Goal: Check status: Check status

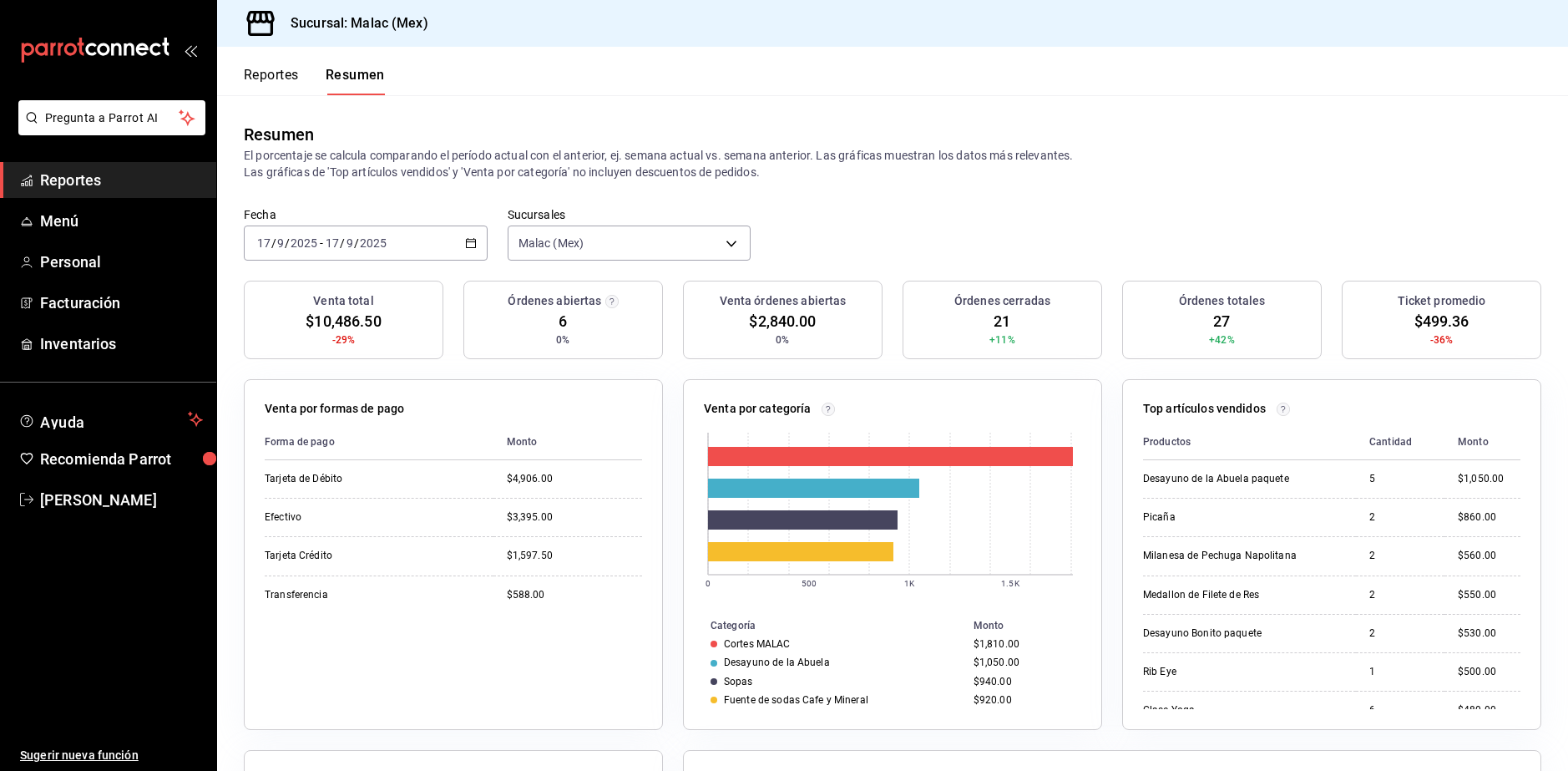
click at [133, 176] on span "Reportes" at bounding box center [122, 180] width 163 height 23
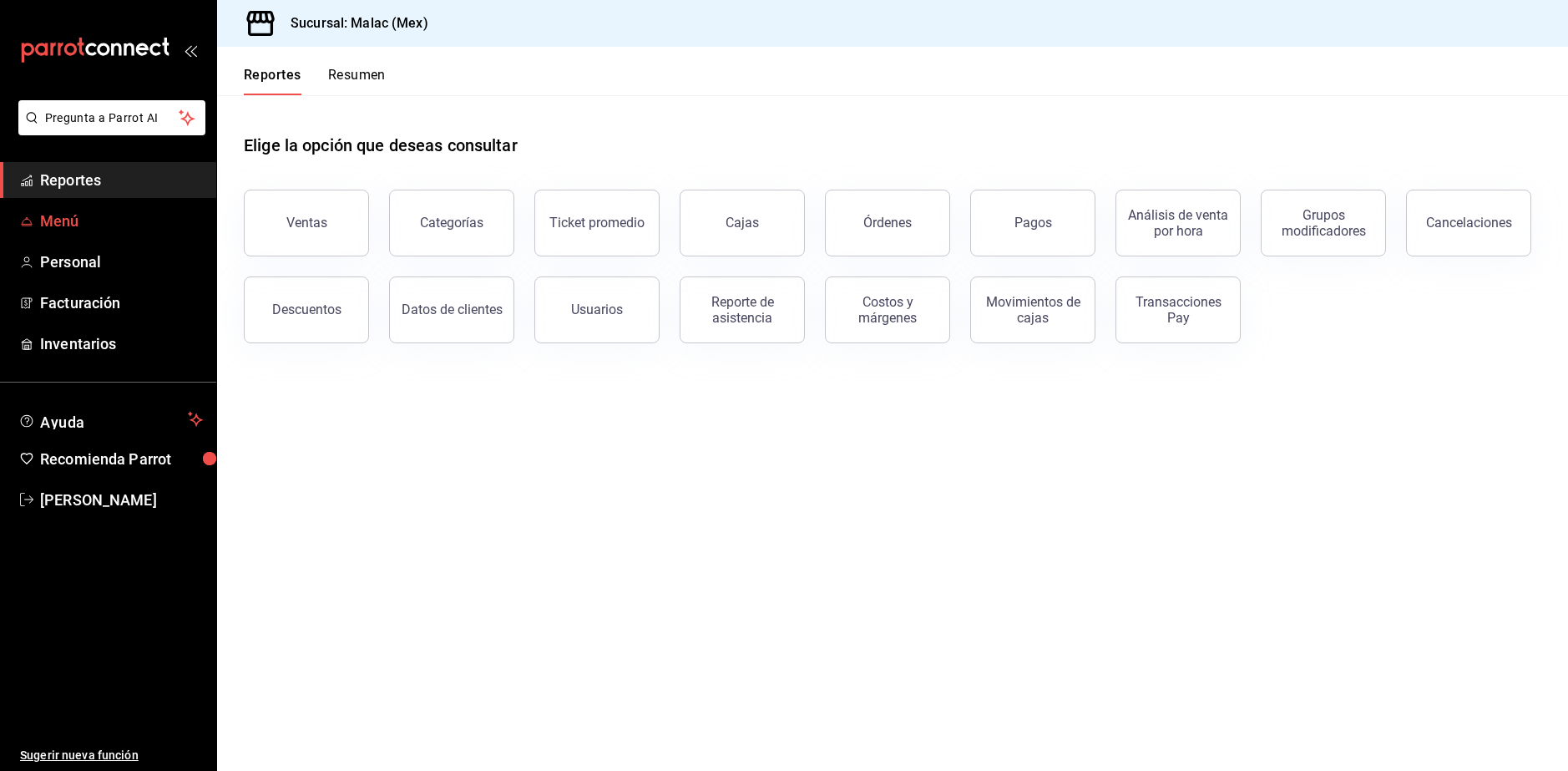
click at [112, 218] on span "Menú" at bounding box center [122, 220] width 163 height 23
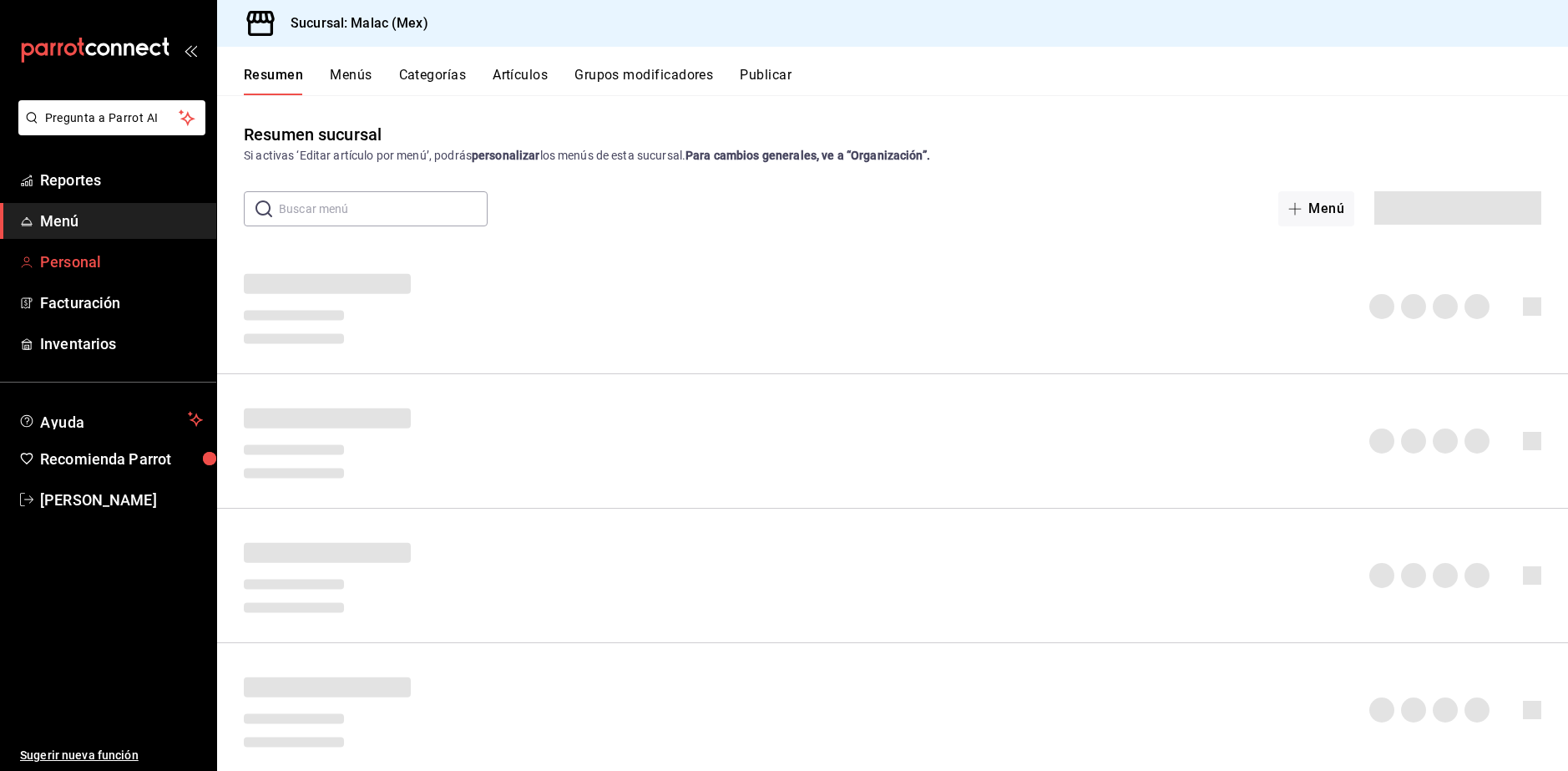
click at [112, 251] on span "Personal" at bounding box center [122, 261] width 163 height 23
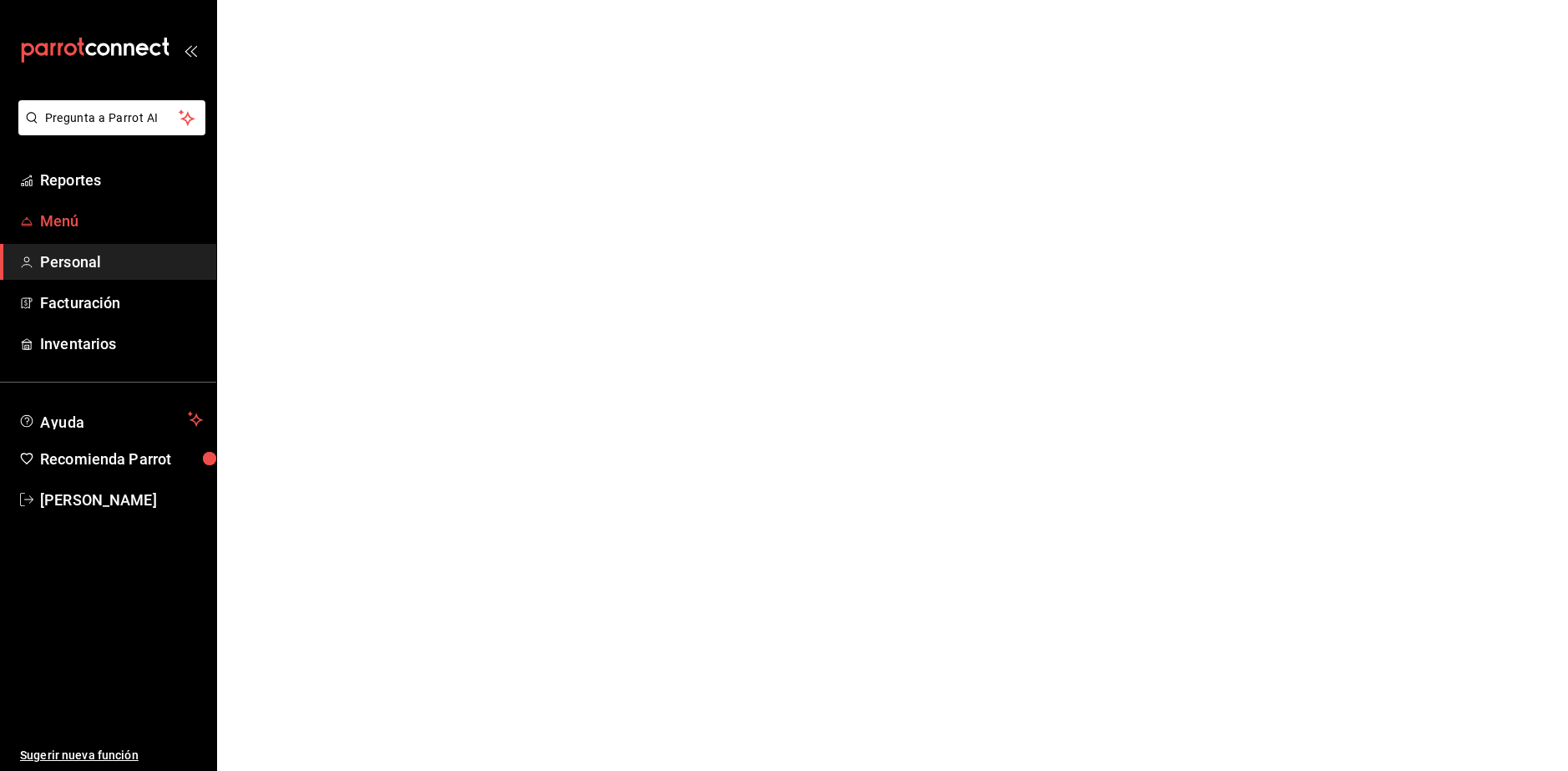
click at [106, 234] on link "Menú" at bounding box center [108, 221] width 216 height 36
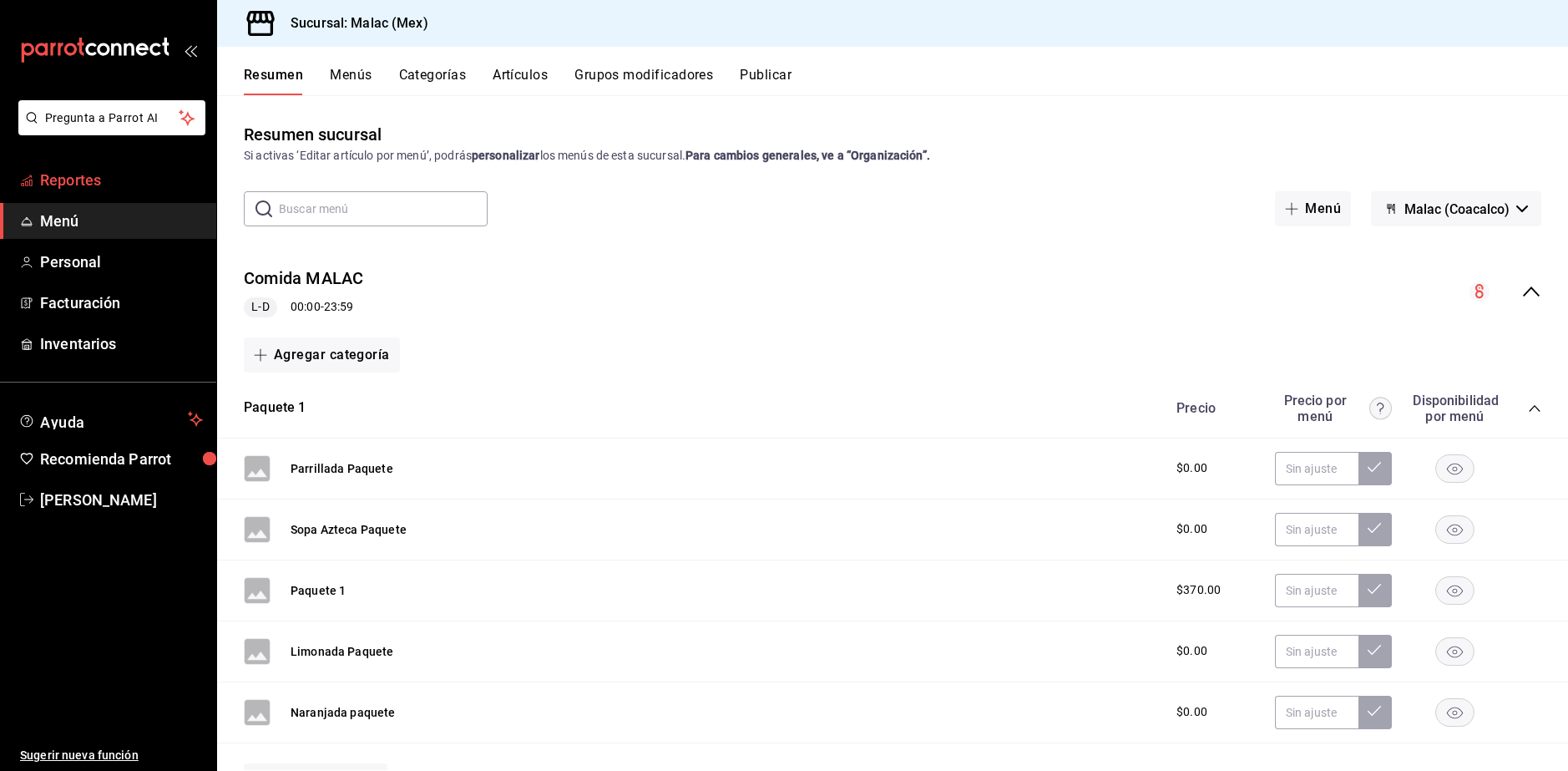
click at [108, 191] on span "Reportes" at bounding box center [122, 180] width 163 height 23
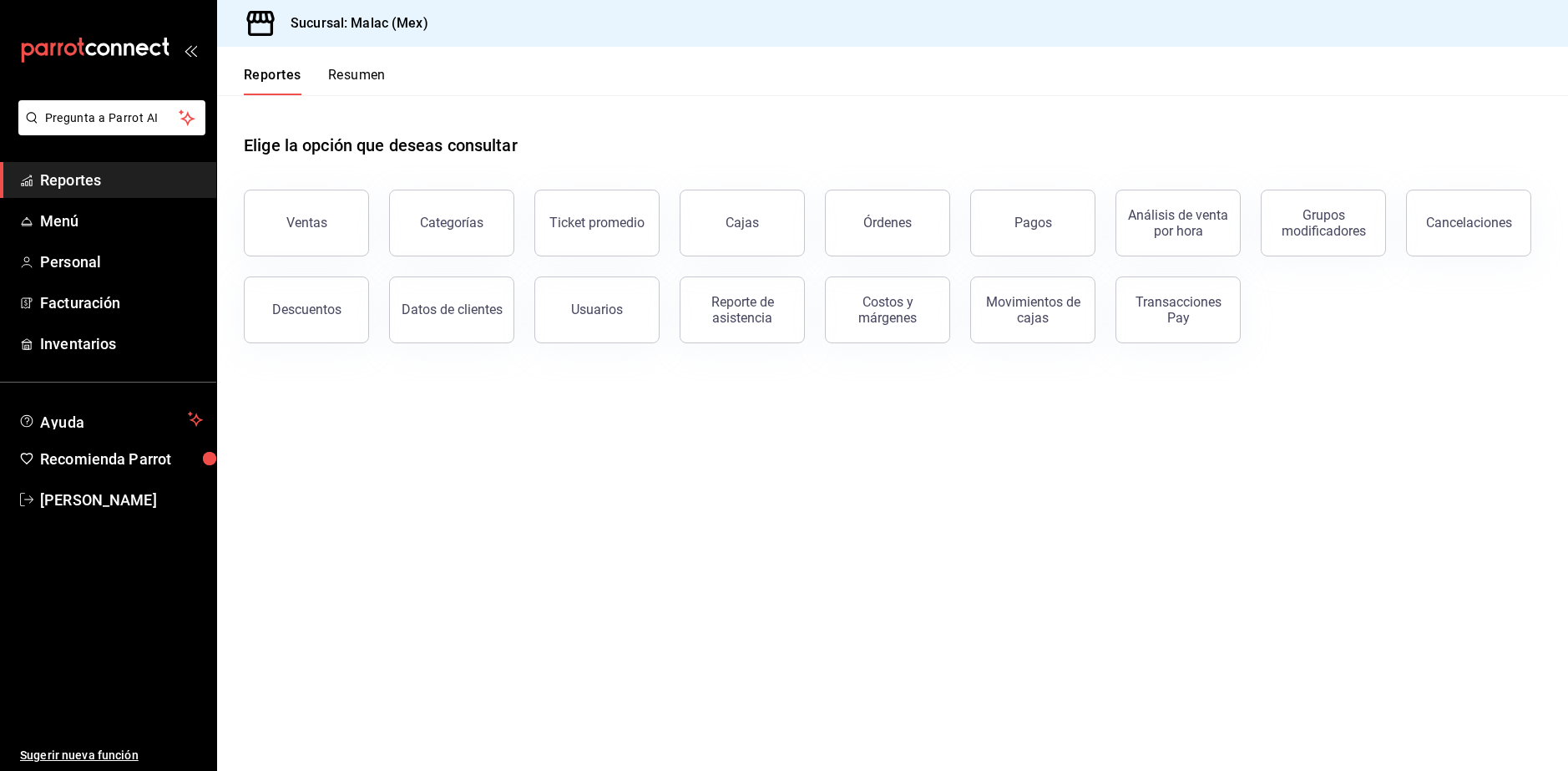
click at [755, 318] on div "Reporte de asistencia" at bounding box center [742, 310] width 103 height 32
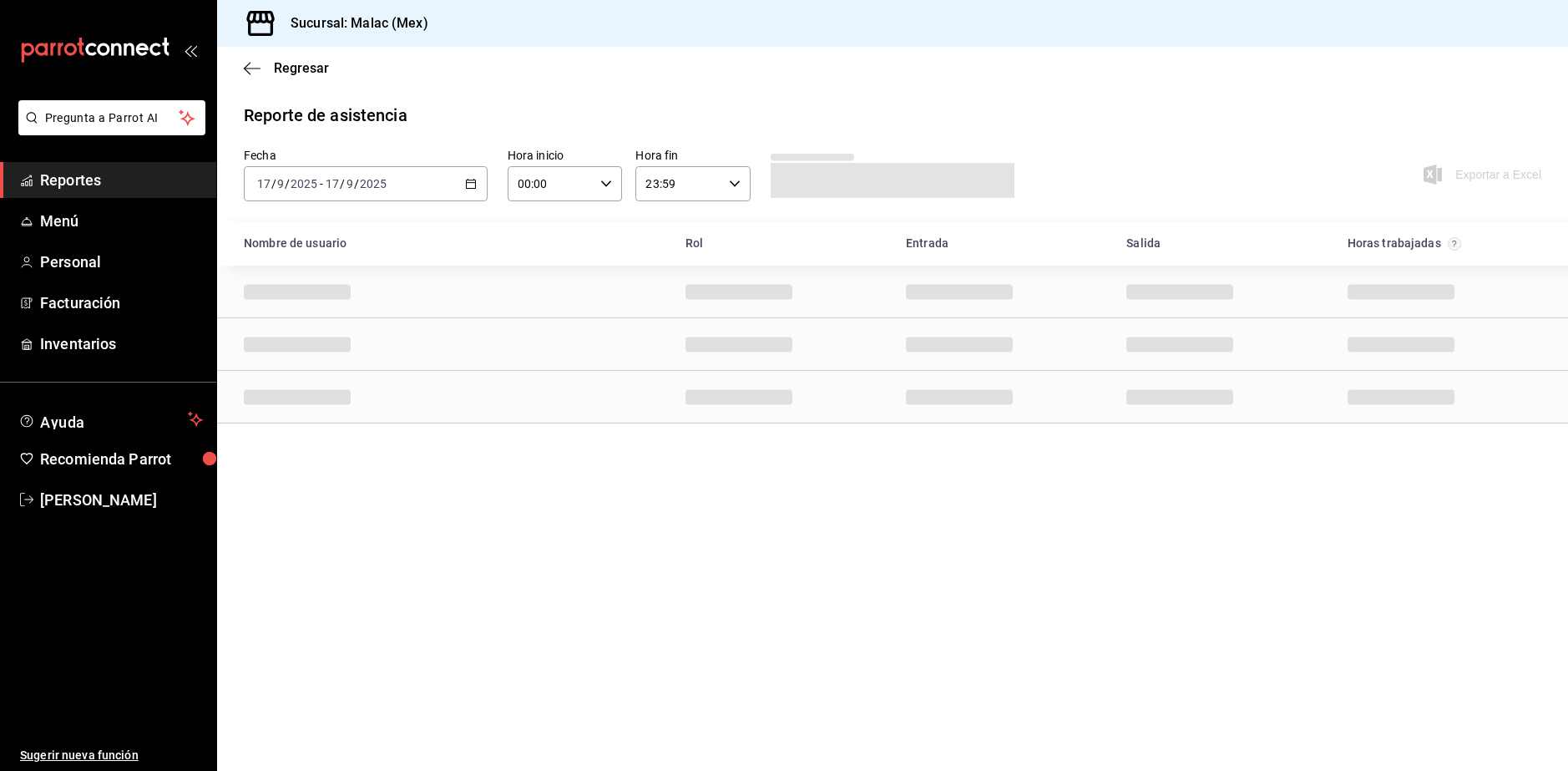
click at [468, 183] on \(Stroke\) "button" at bounding box center [471, 182] width 9 height 1
click at [318, 410] on li "Rango de fechas" at bounding box center [323, 422] width 156 height 38
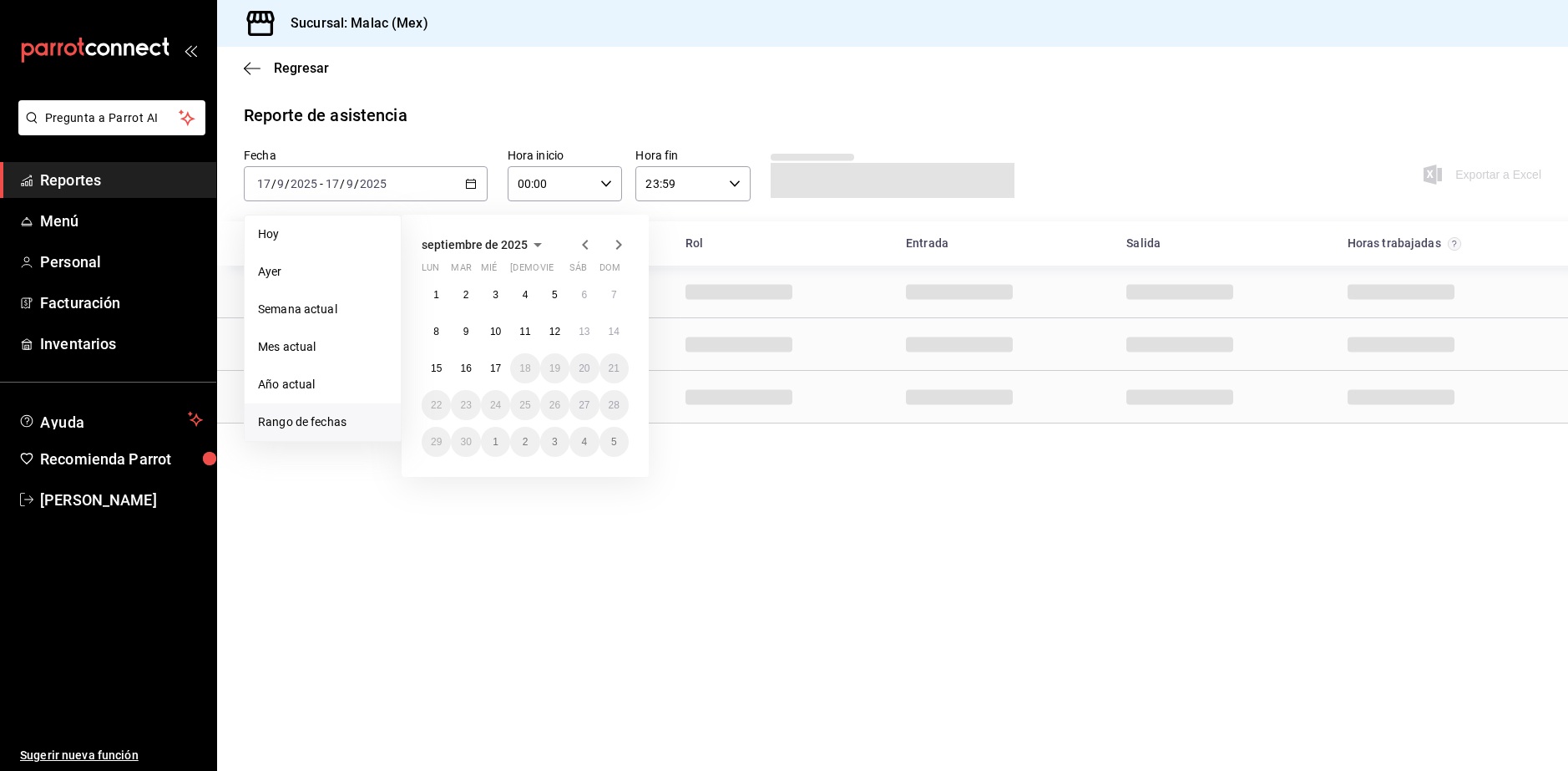
click at [592, 250] on icon "button" at bounding box center [586, 245] width 20 height 20
click at [587, 445] on abbr "30" at bounding box center [584, 442] width 11 height 12
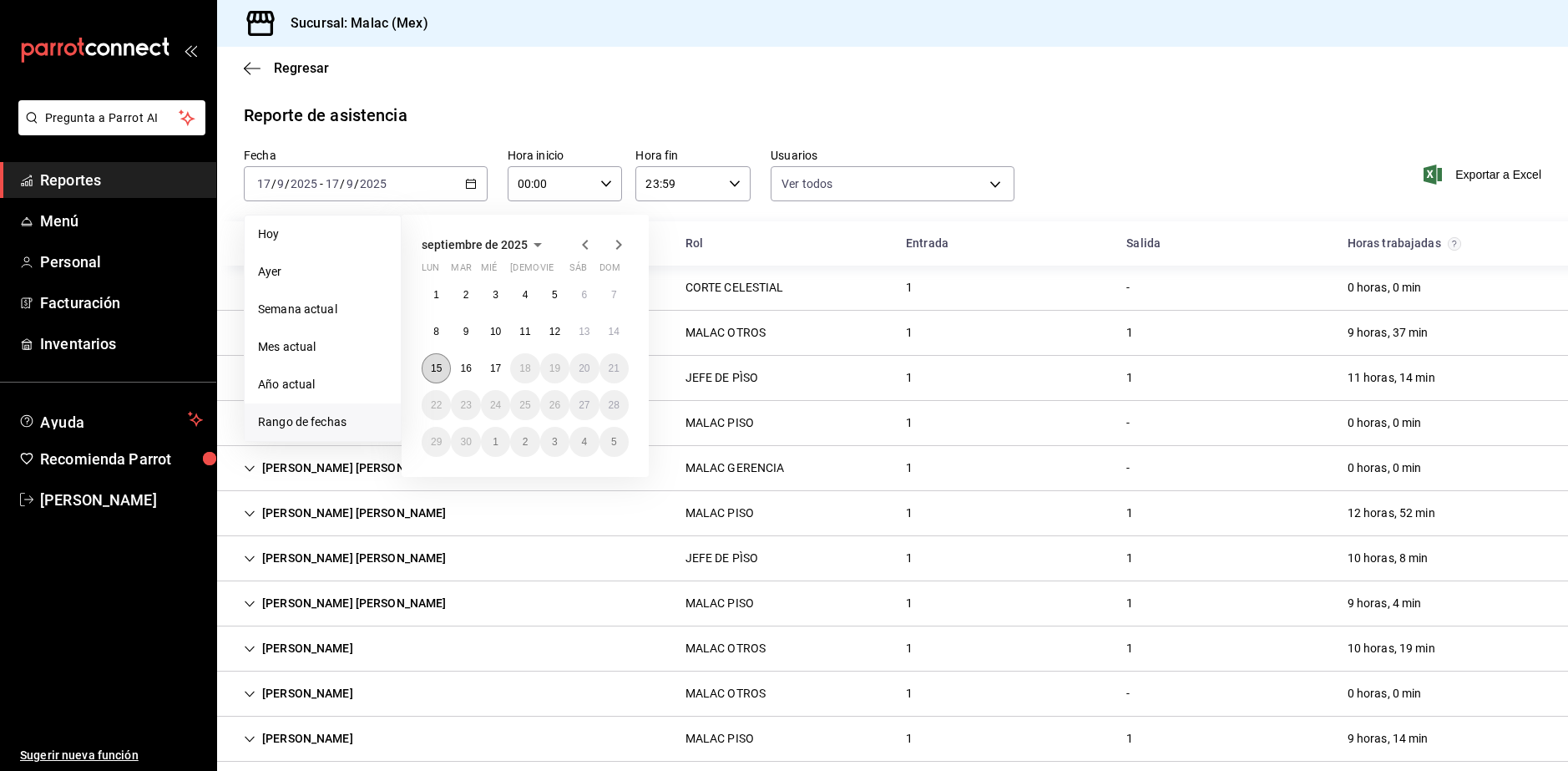
click at [439, 375] on button "15" at bounding box center [436, 368] width 29 height 30
click at [436, 357] on button "15" at bounding box center [436, 368] width 29 height 30
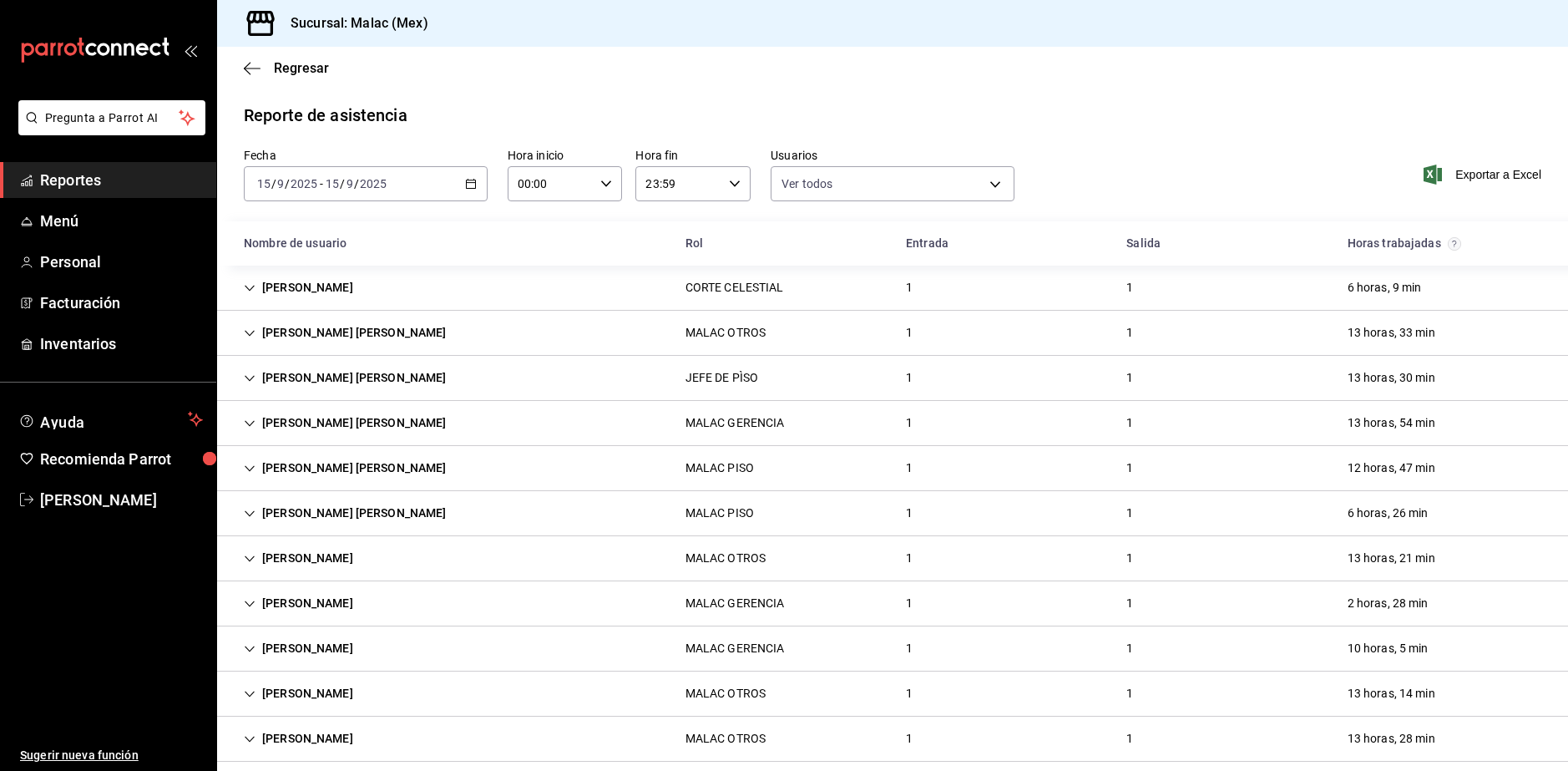
click at [473, 187] on \(Stroke\) "button" at bounding box center [471, 184] width 10 height 9
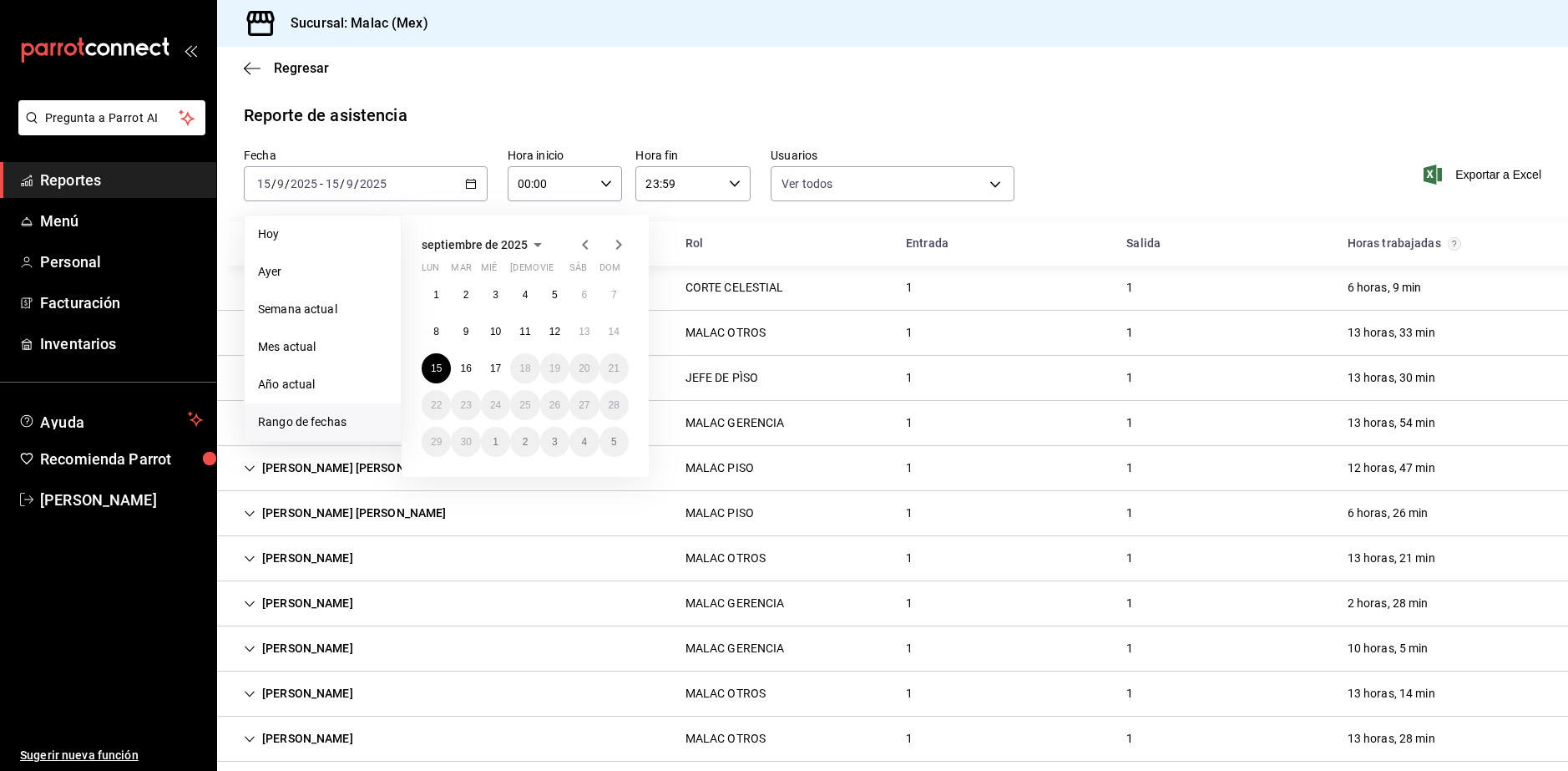
click at [582, 240] on icon "button" at bounding box center [586, 245] width 20 height 20
click at [586, 445] on abbr "30" at bounding box center [584, 442] width 11 height 12
click at [616, 253] on icon "button" at bounding box center [619, 245] width 20 height 20
click at [445, 368] on button "15" at bounding box center [436, 368] width 29 height 30
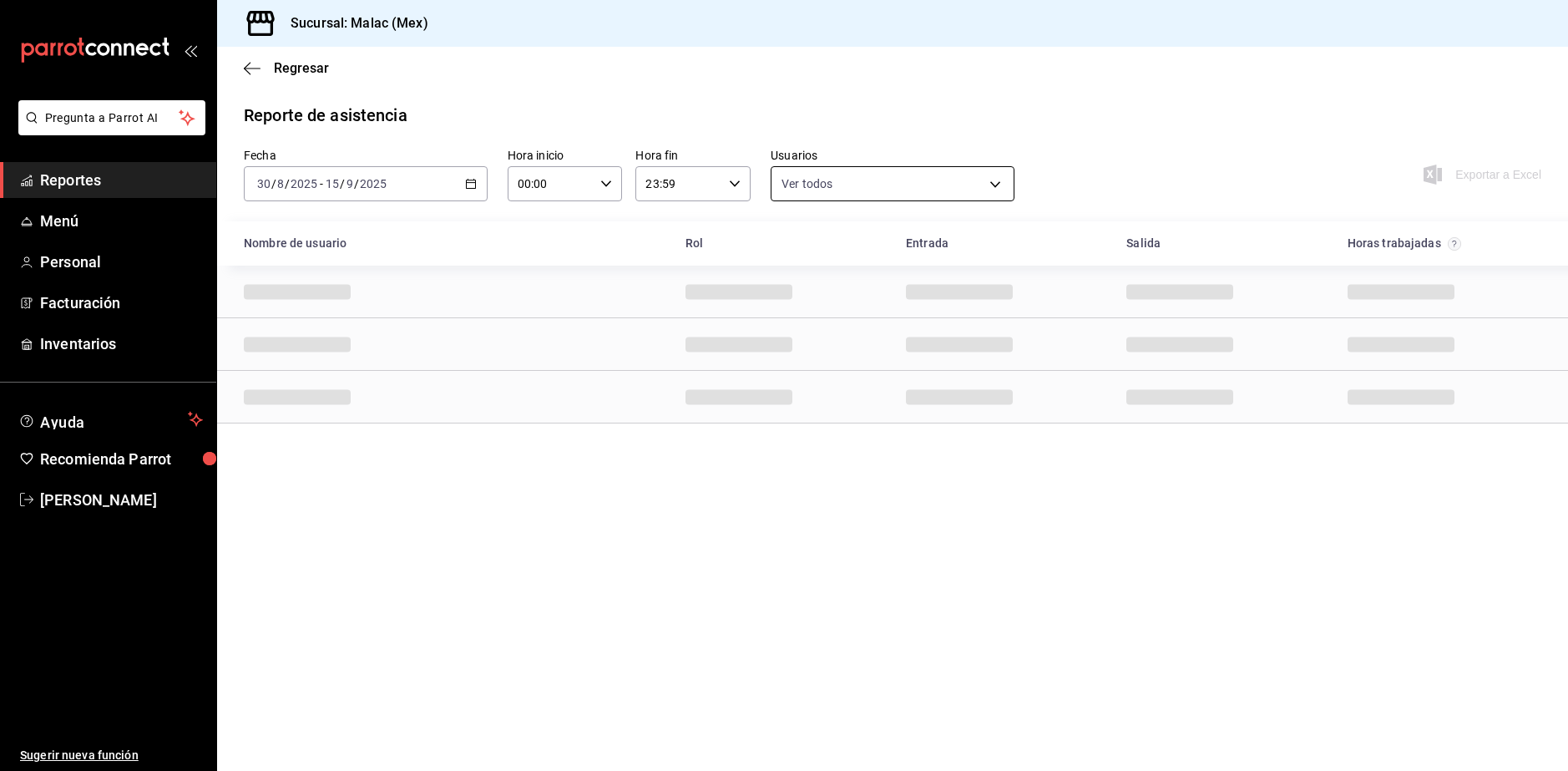
click at [931, 191] on body "Pregunta a Parrot AI Reportes Menú Personal Facturación Inventarios Ayuda Recom…" at bounding box center [784, 385] width 1568 height 771
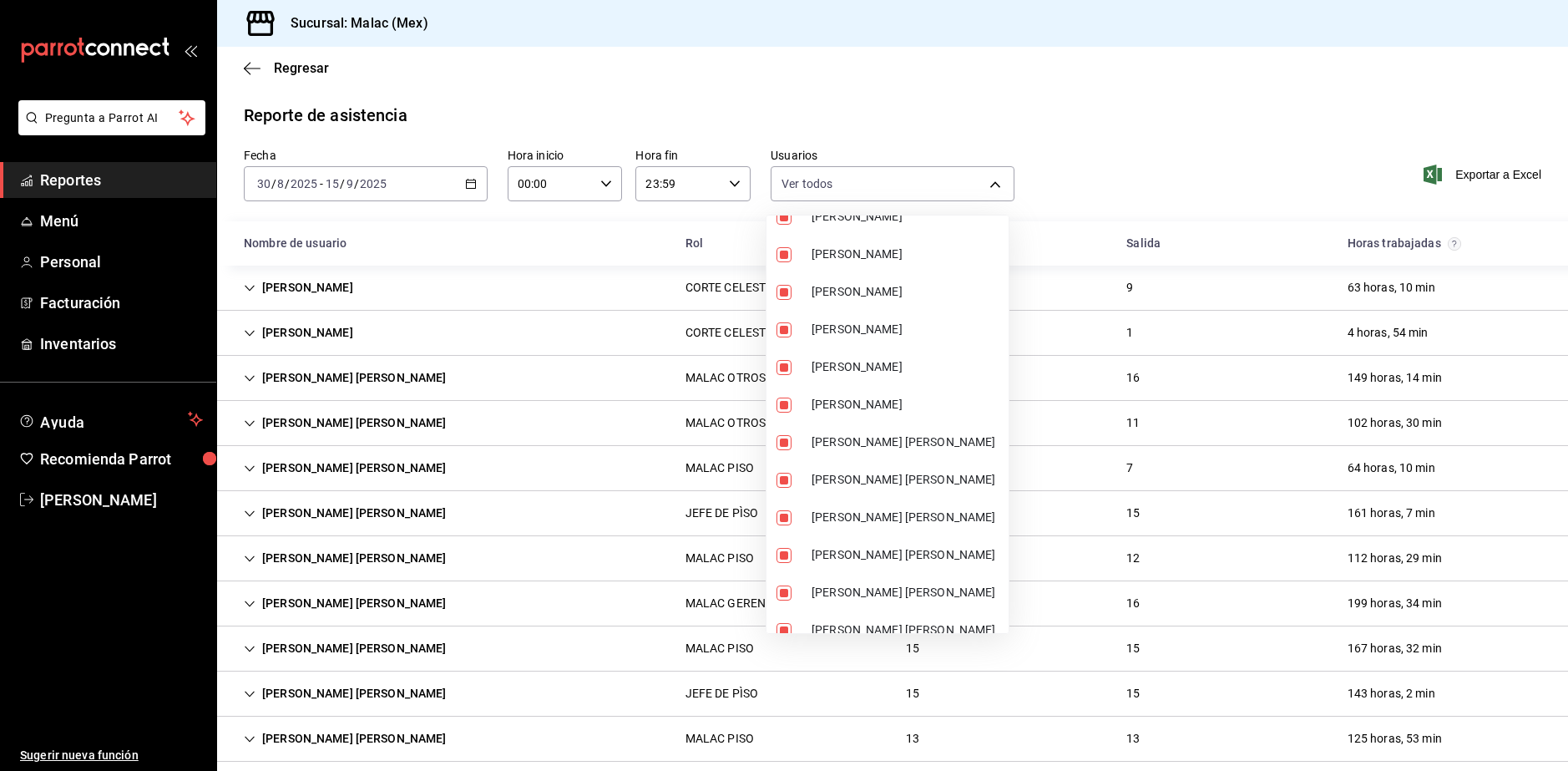
scroll to position [585, 0]
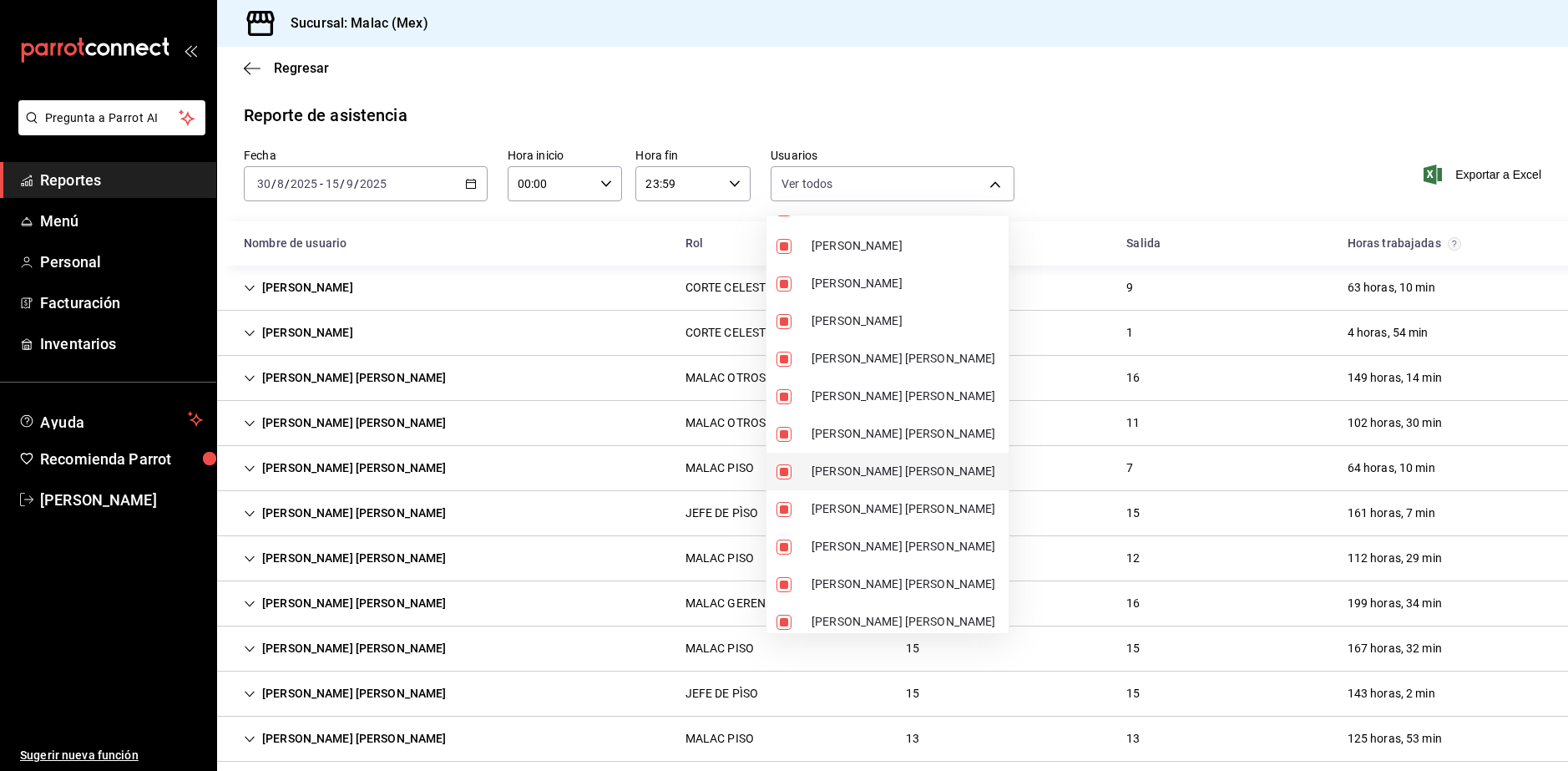
click at [887, 464] on span "[PERSON_NAME] [PERSON_NAME]" at bounding box center [907, 472] width 191 height 18
type input "08cb63ce-e8dd-4401-8028-129c560eec26,6ada37a1-56d6-4bf6-92f0-9a56272b93d6,7bf52…"
checkbox input "false"
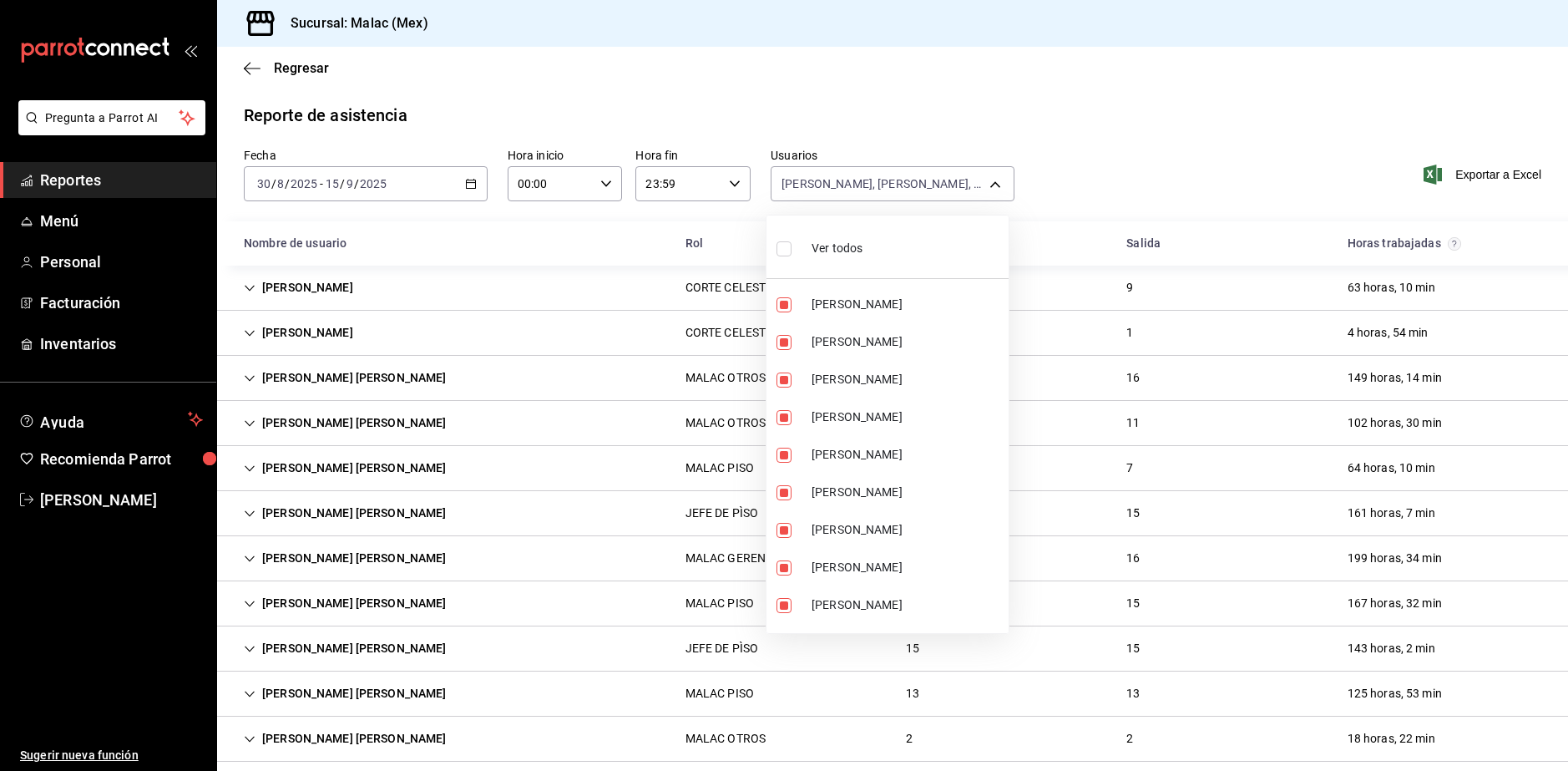
click at [834, 250] on span "Ver todos" at bounding box center [837, 248] width 51 height 18
type input "08cb63ce-e8dd-4401-8028-129c560eec26,6ada37a1-56d6-4bf6-92f0-9a56272b93d6,7bf52…"
checkbox input "true"
drag, startPoint x: 849, startPoint y: 251, endPoint x: 850, endPoint y: 308, distance: 57.0
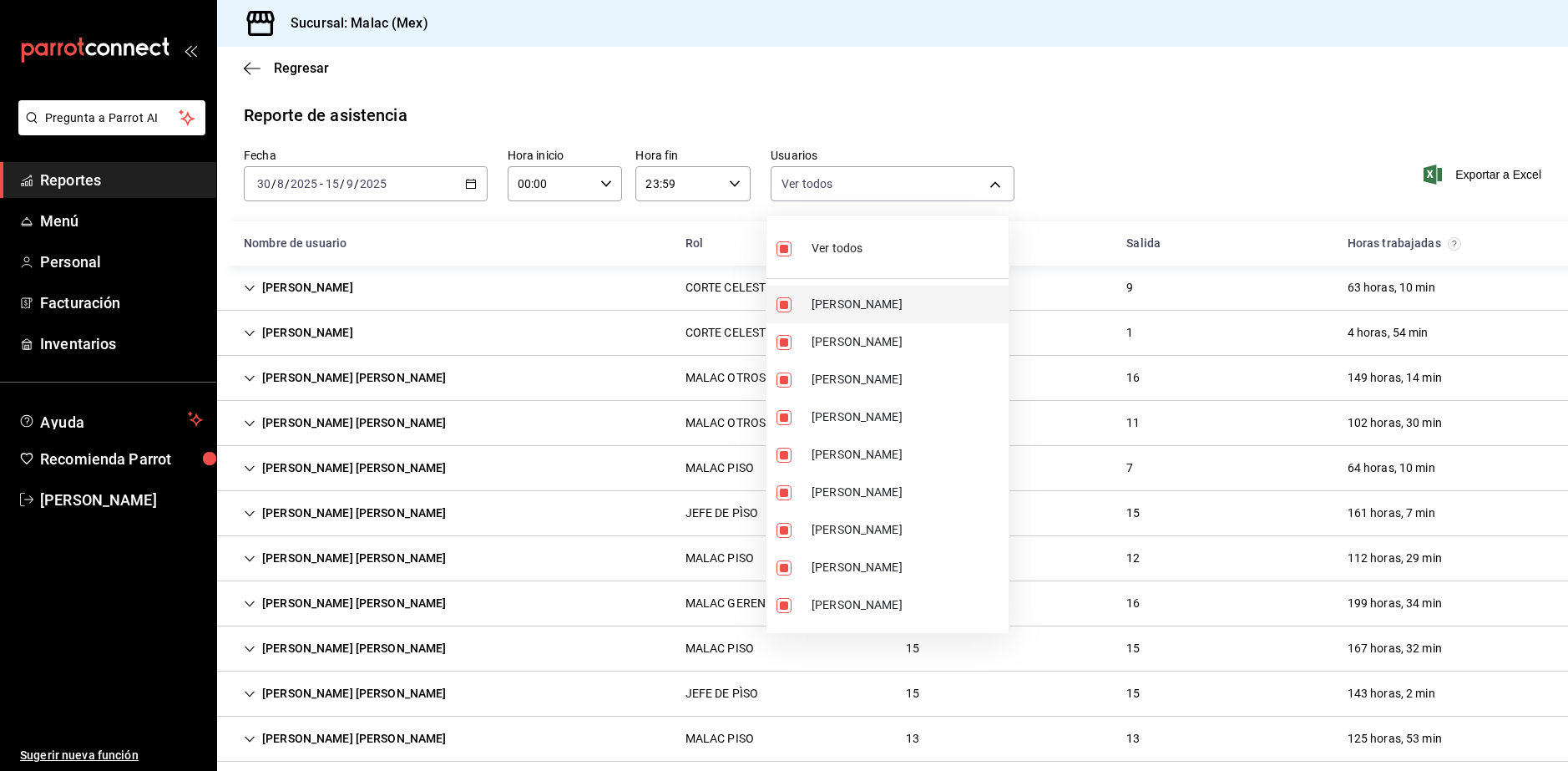
click at [849, 250] on span "Ver todos" at bounding box center [837, 248] width 51 height 18
checkbox input "false"
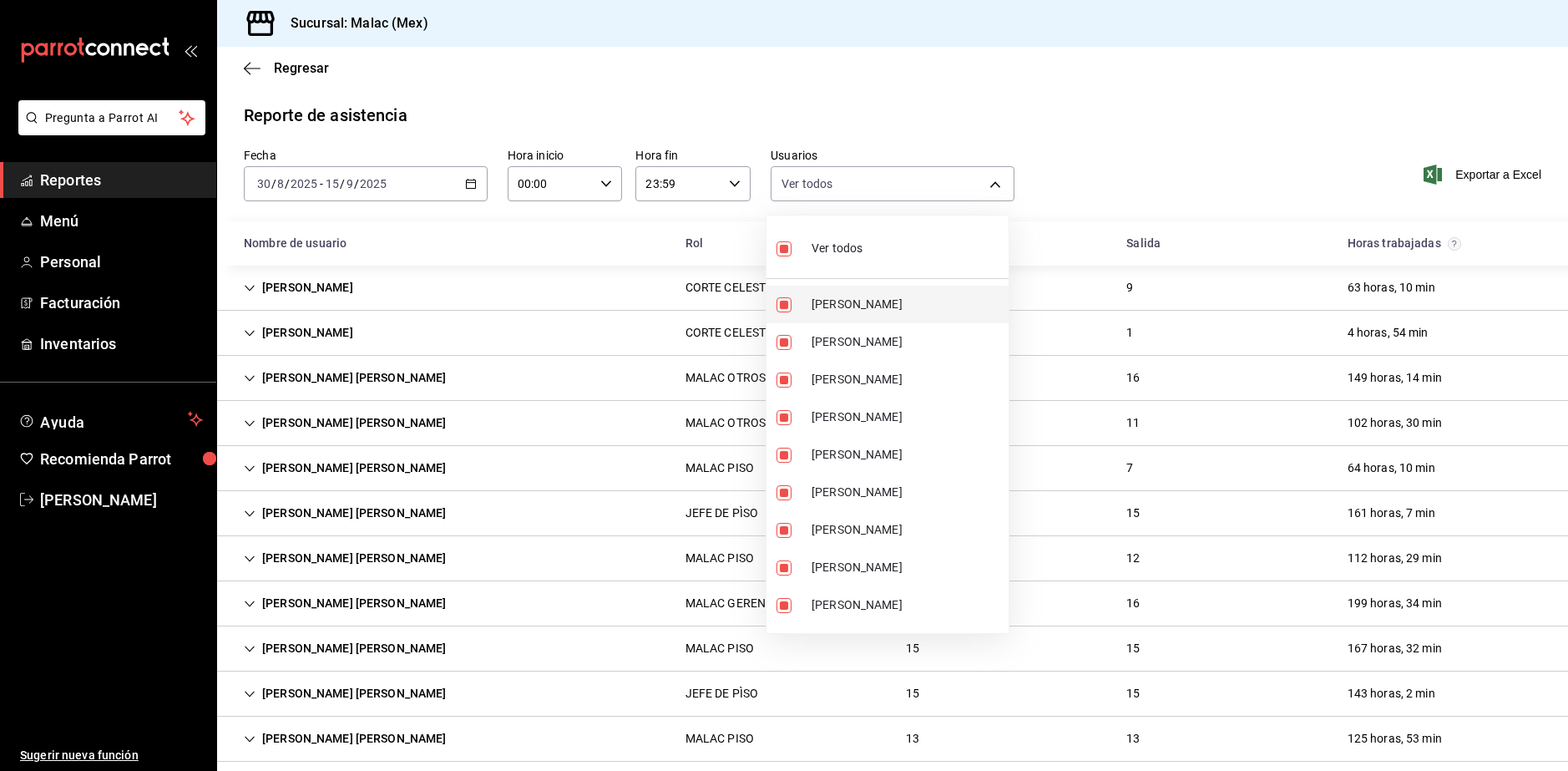
checkbox input "false"
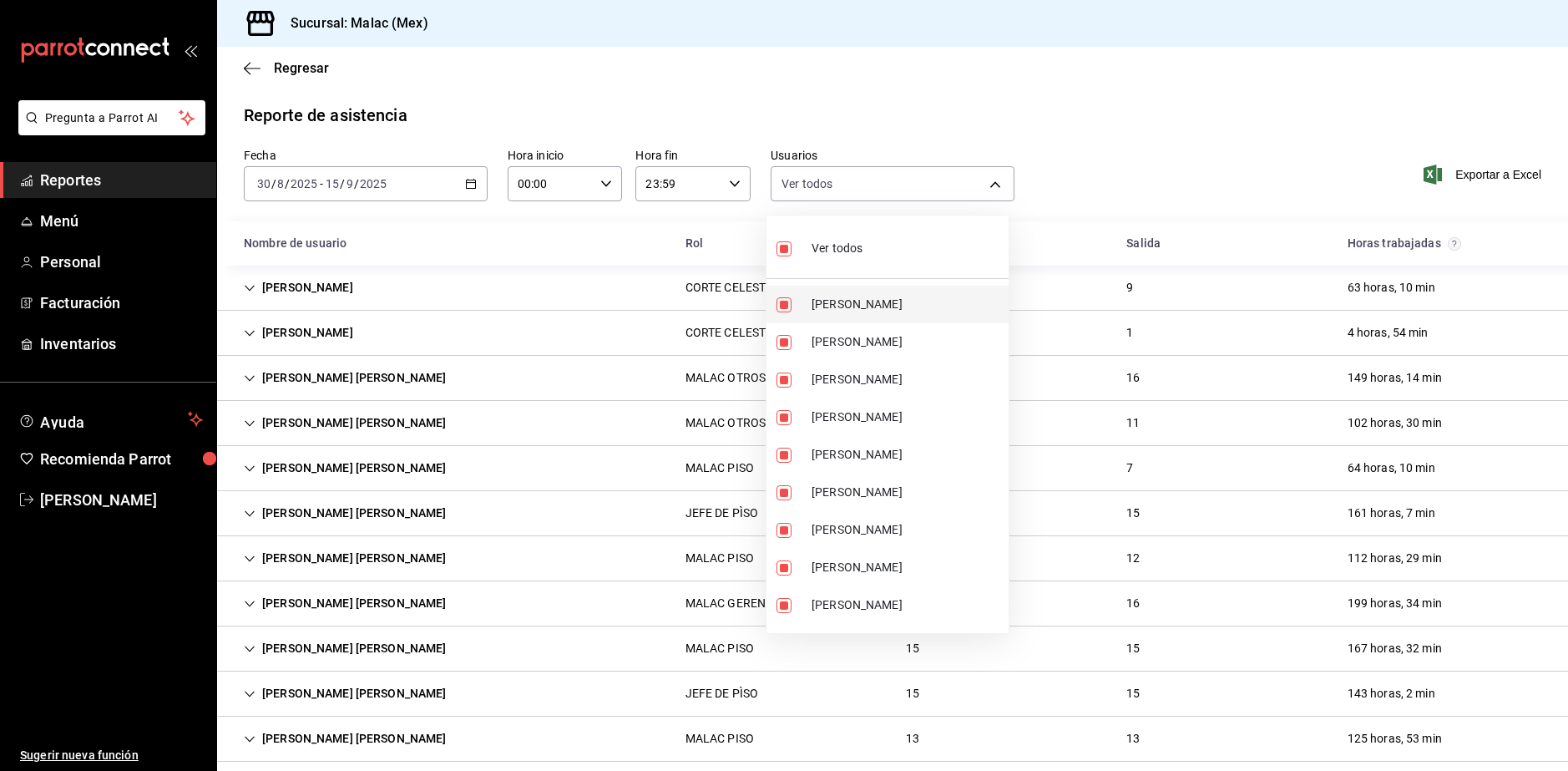
checkbox input "false"
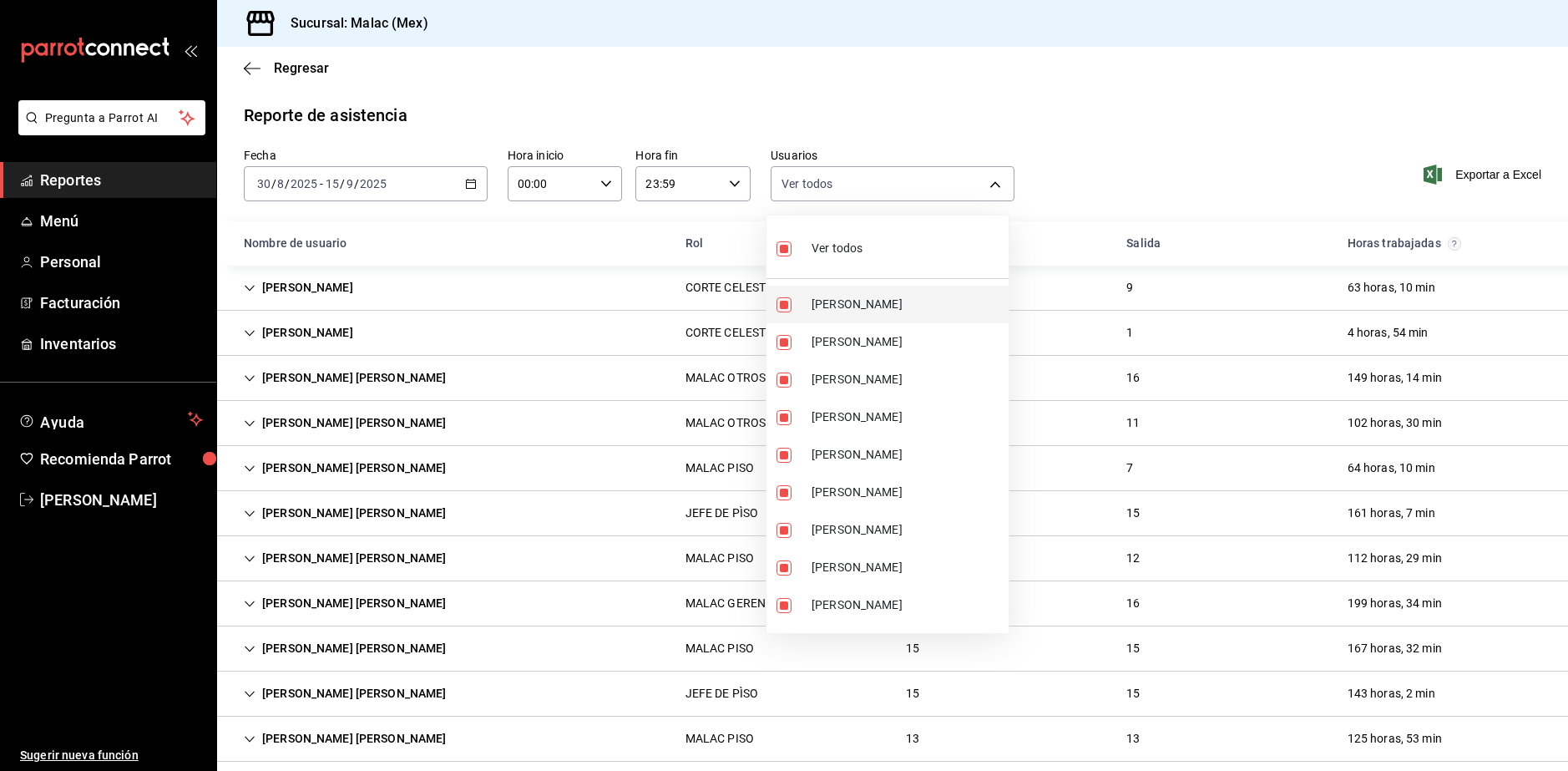
checkbox input "false"
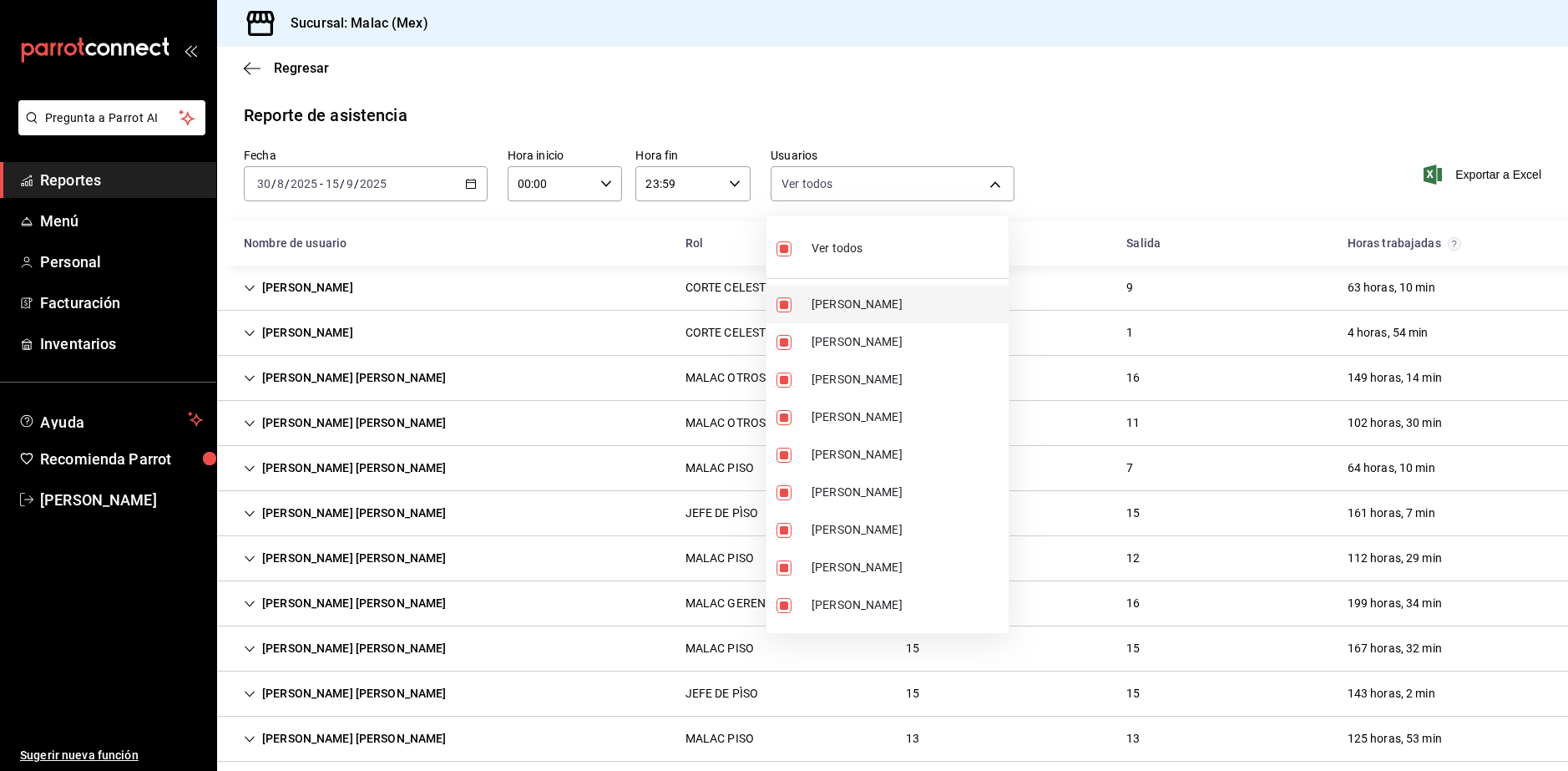
checkbox input "false"
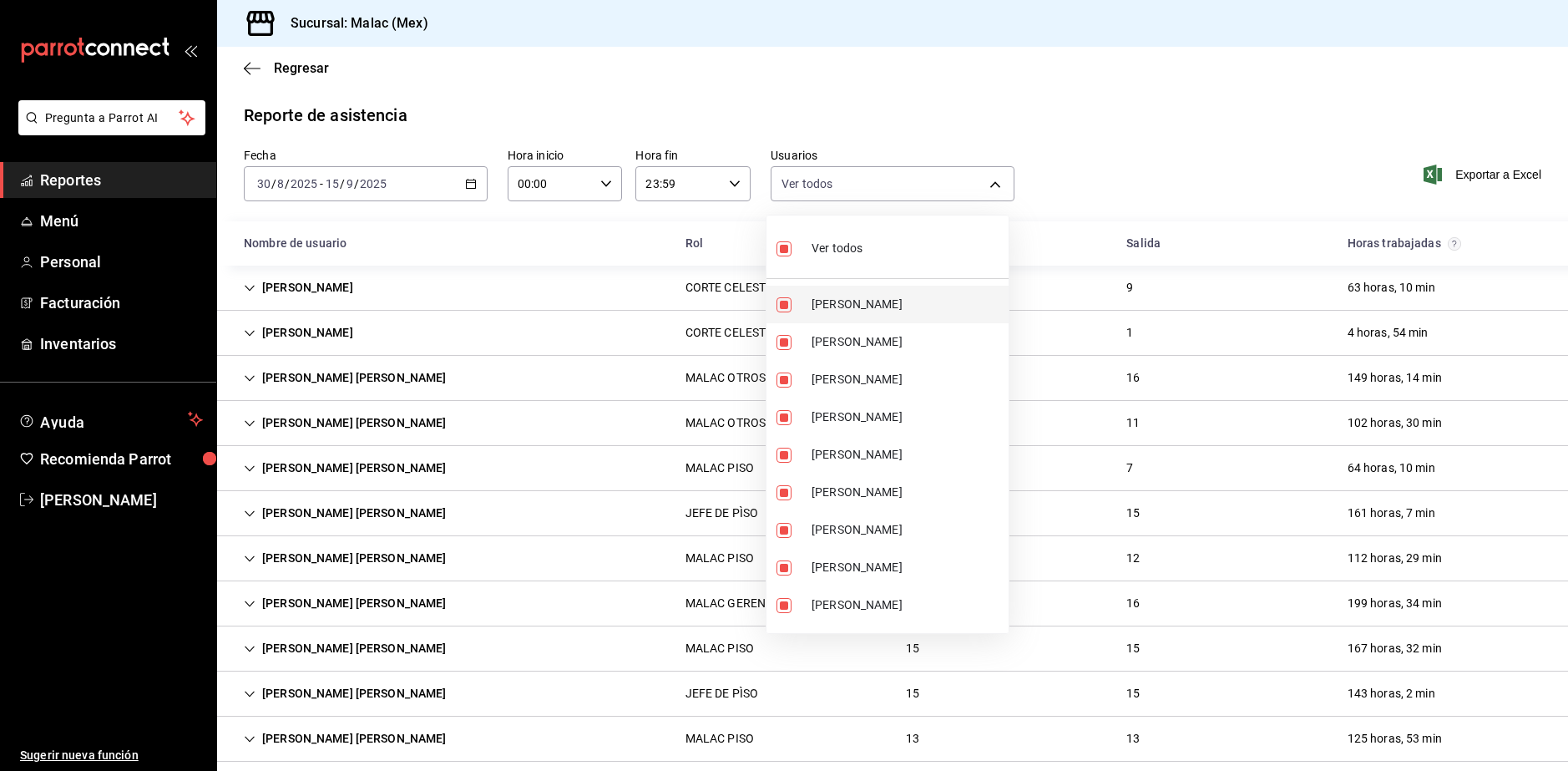
checkbox input "false"
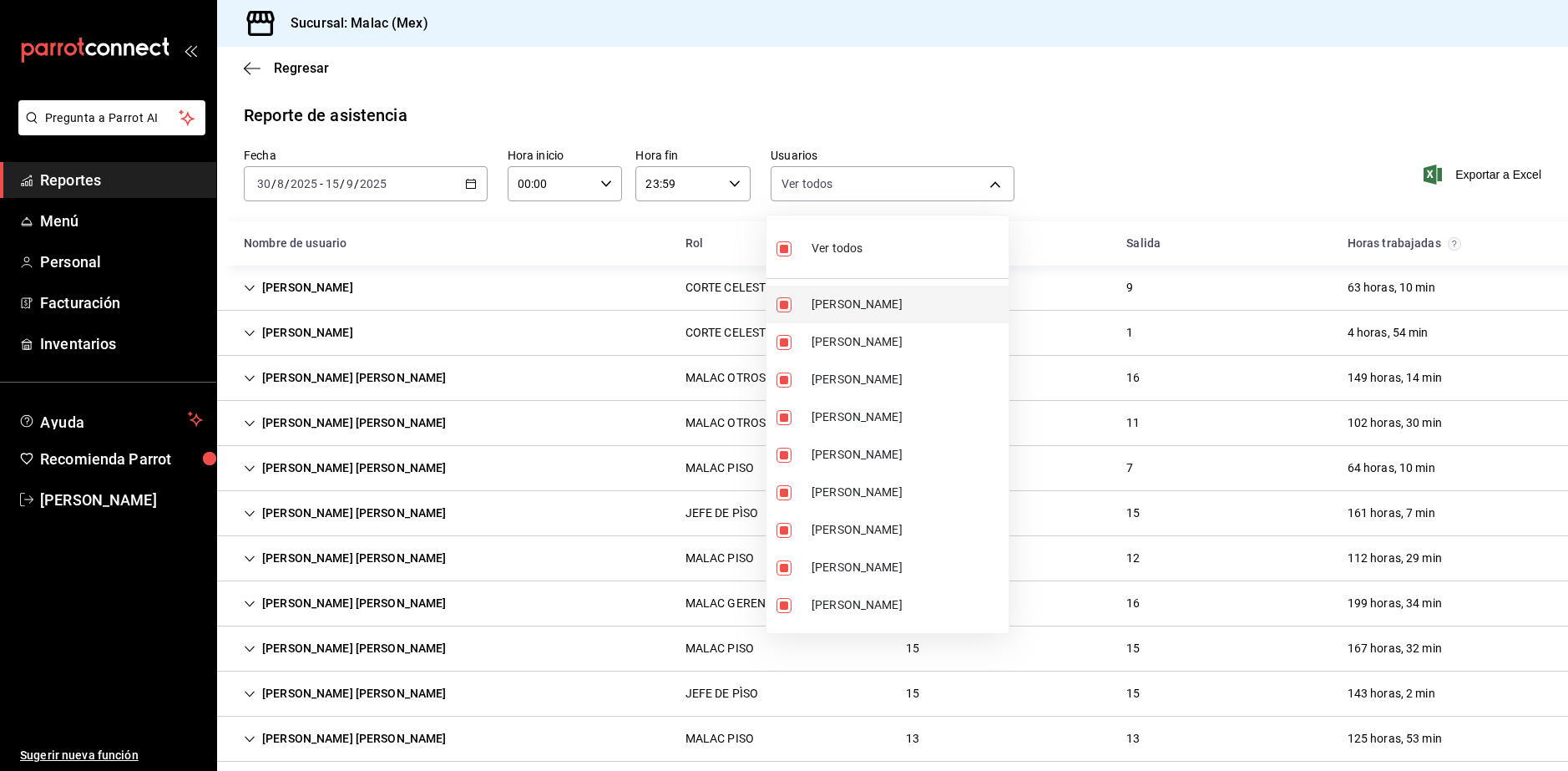
checkbox input "false"
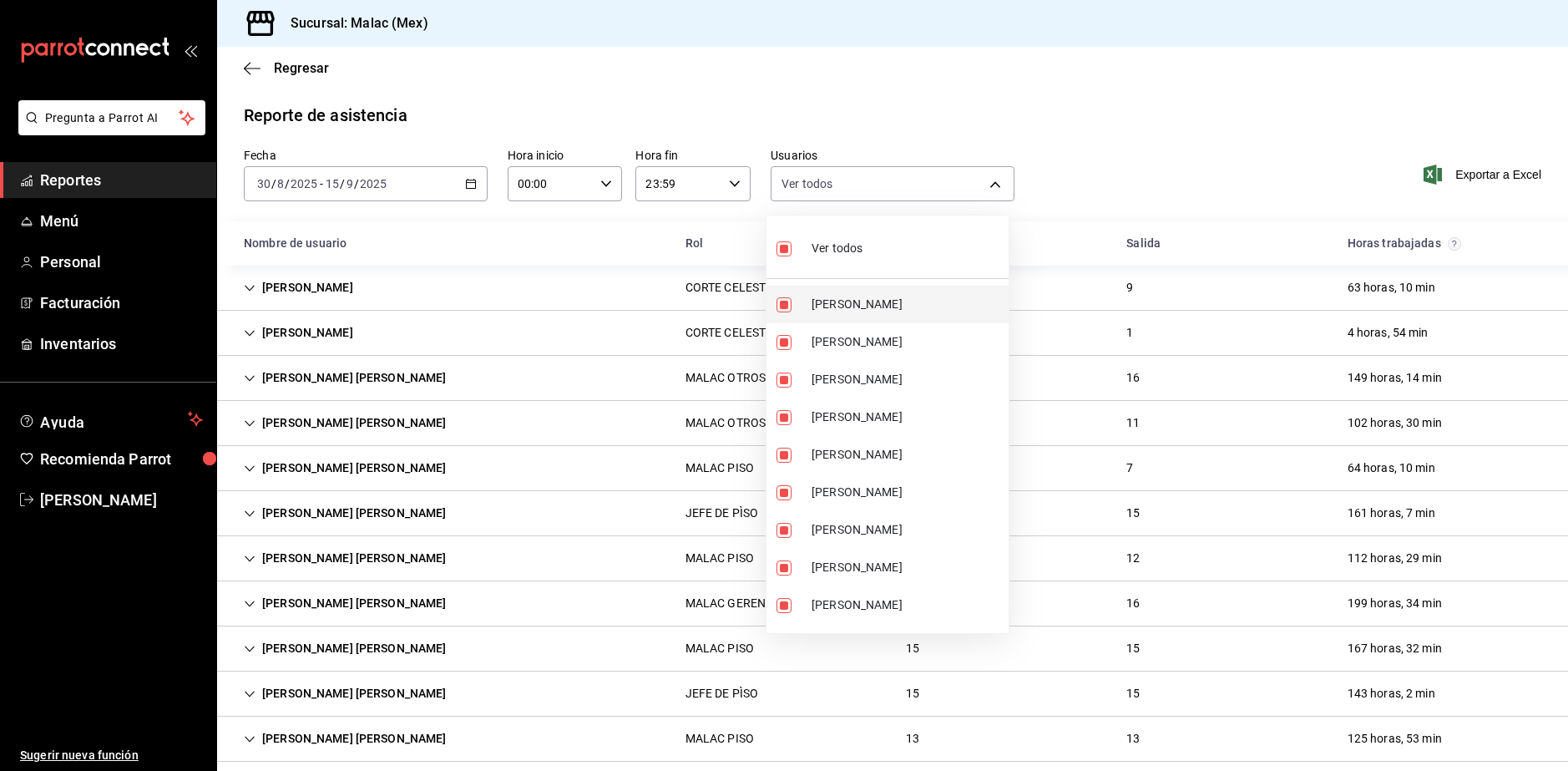
checkbox input "false"
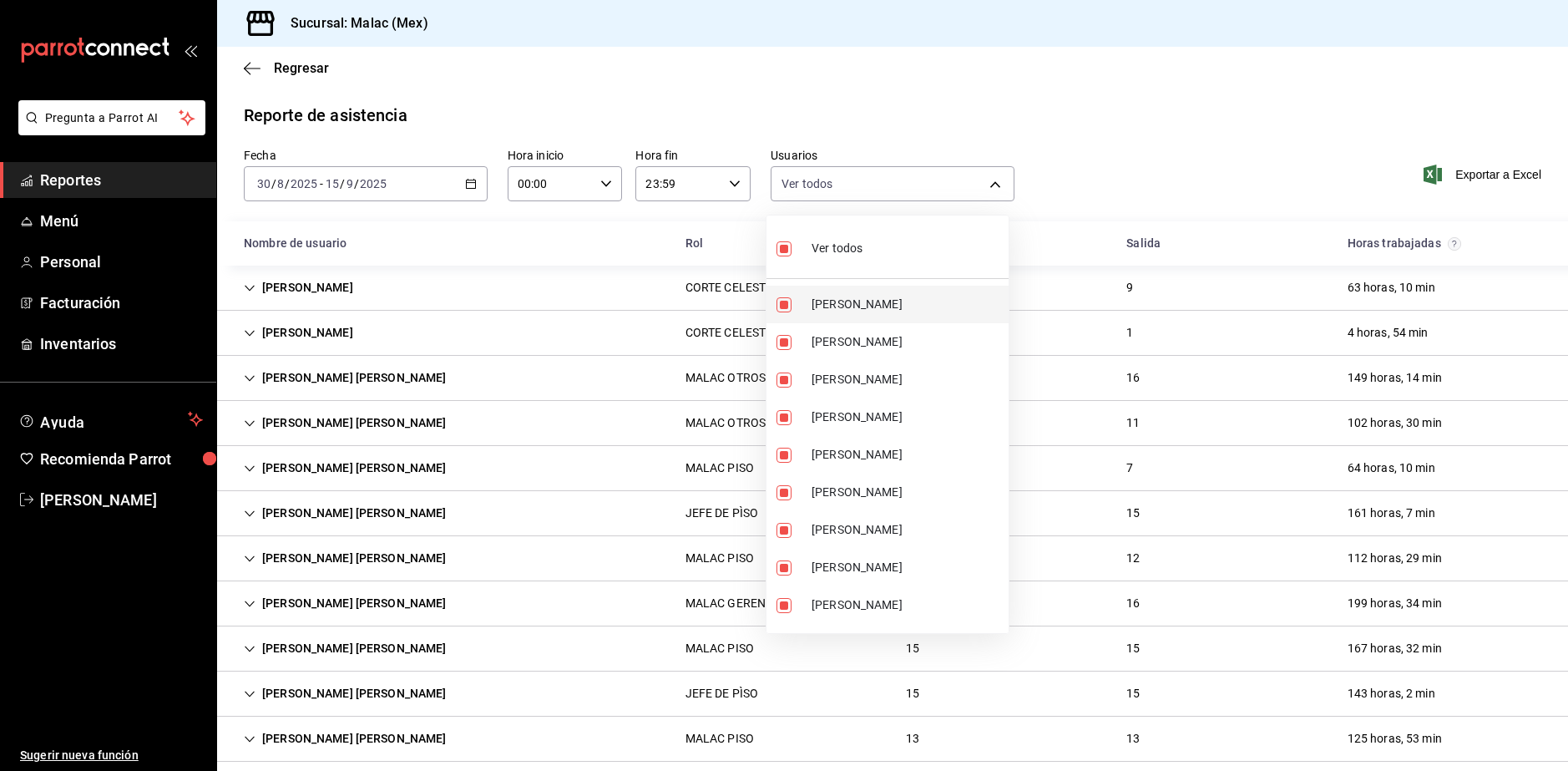
checkbox input "false"
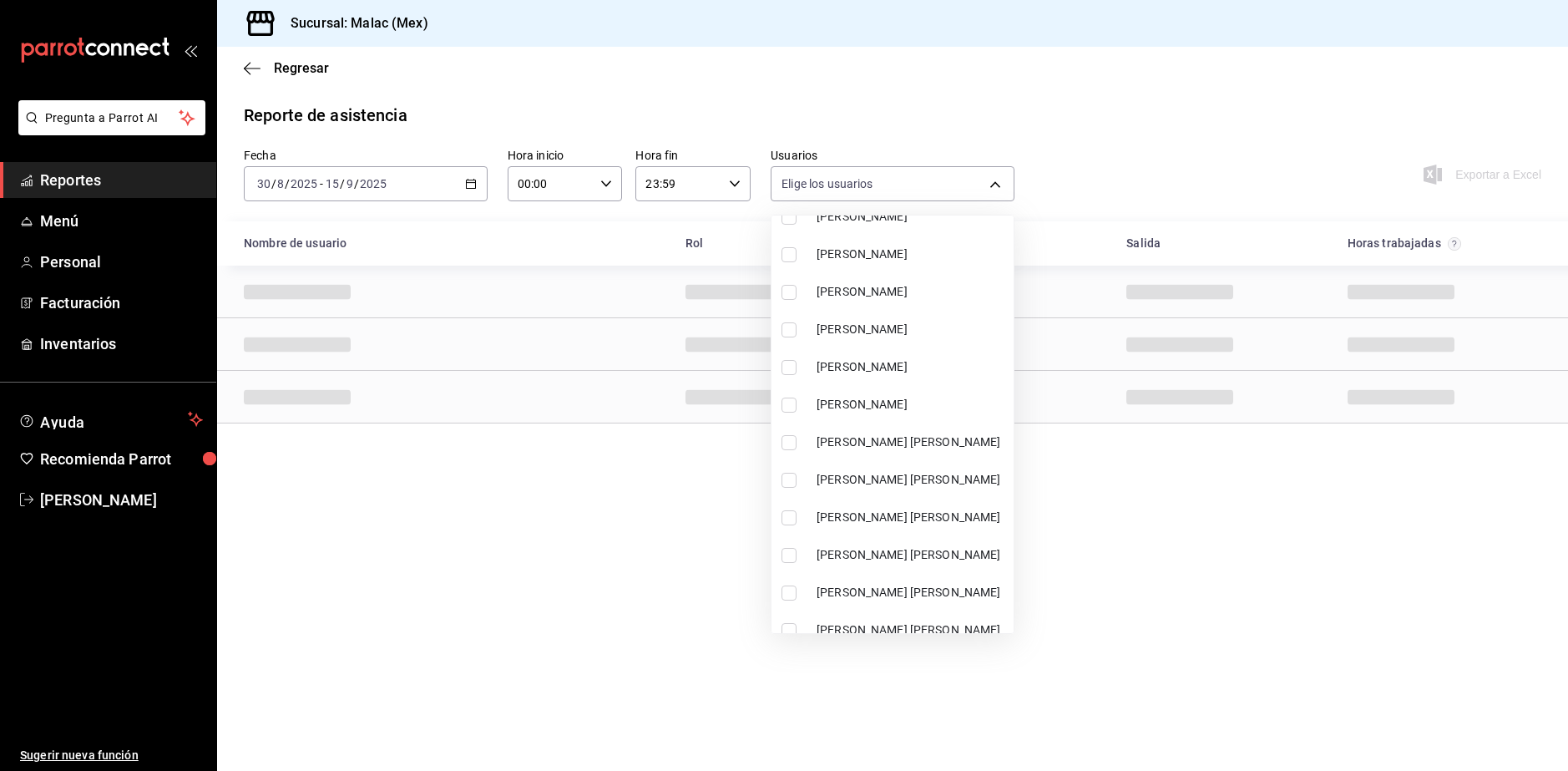
scroll to position [585, 0]
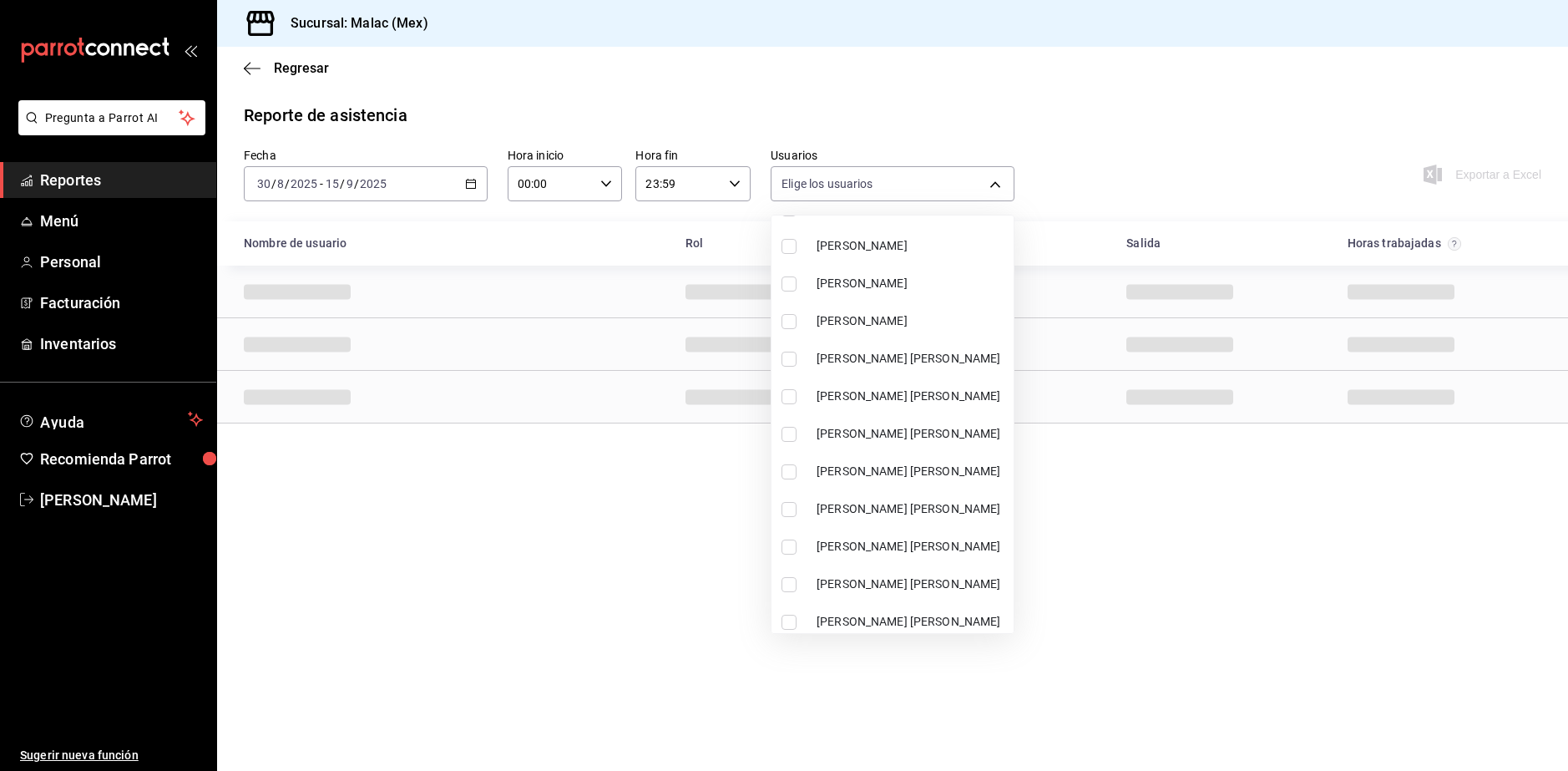
click at [918, 467] on span "[PERSON_NAME] [PERSON_NAME]" at bounding box center [912, 472] width 191 height 18
type input "7e5aa968-3871-4ceb-81a0-508e878a520c"
checkbox input "true"
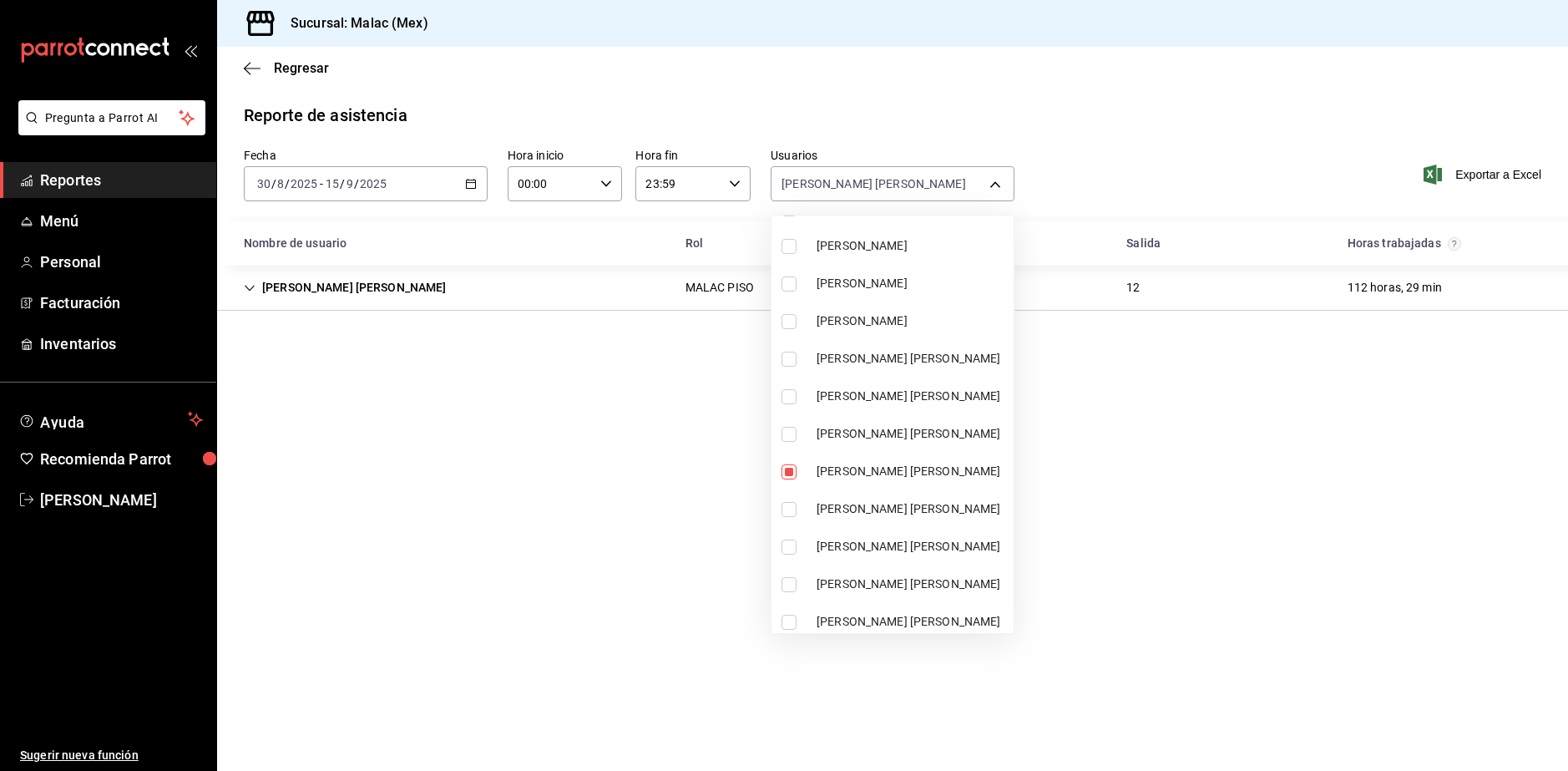
click at [1043, 123] on div at bounding box center [784, 385] width 1568 height 771
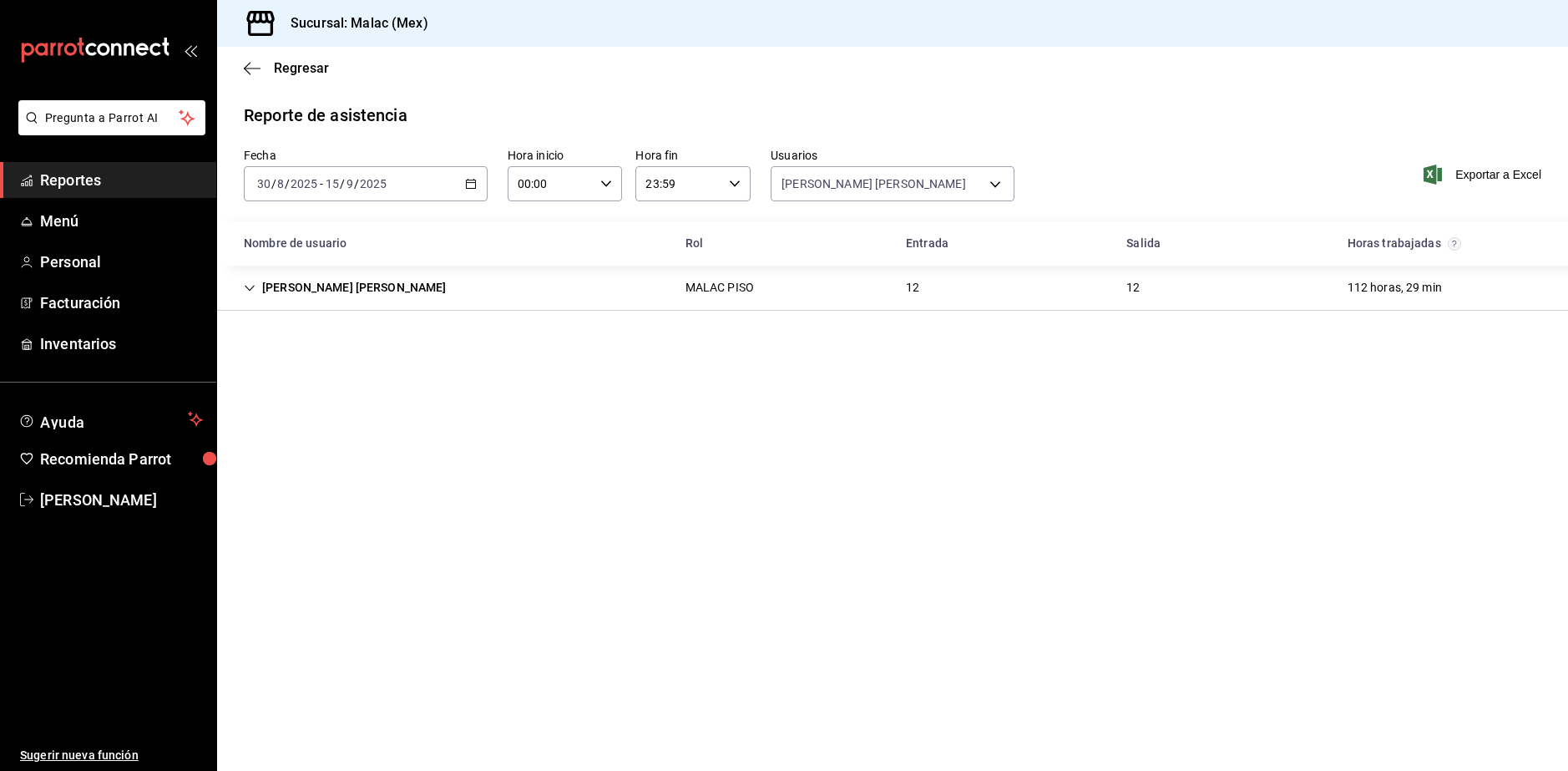
click at [697, 298] on div "MALAC PISO" at bounding box center [719, 288] width 95 height 31
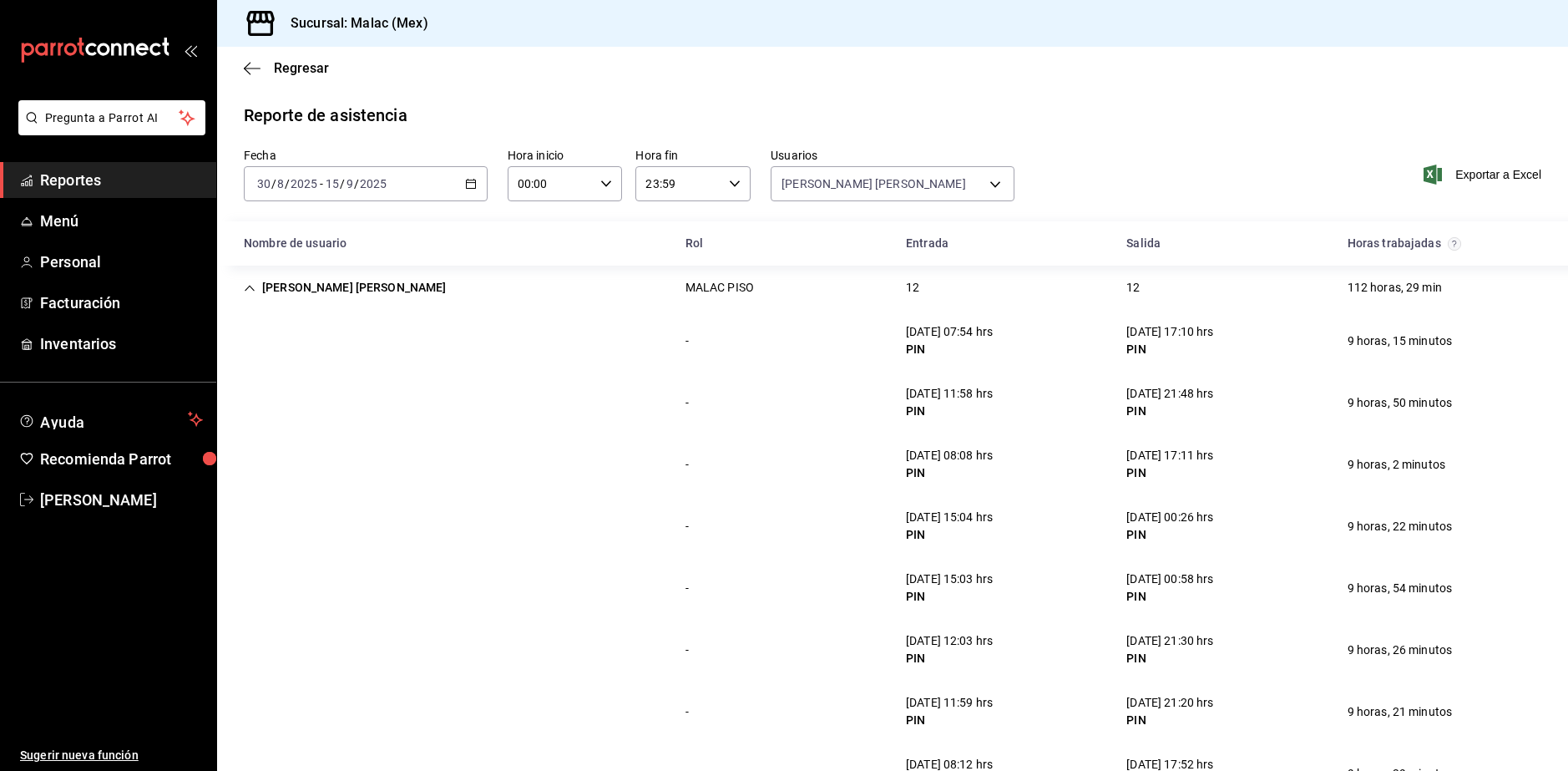
click at [474, 181] on icon "button" at bounding box center [471, 184] width 12 height 12
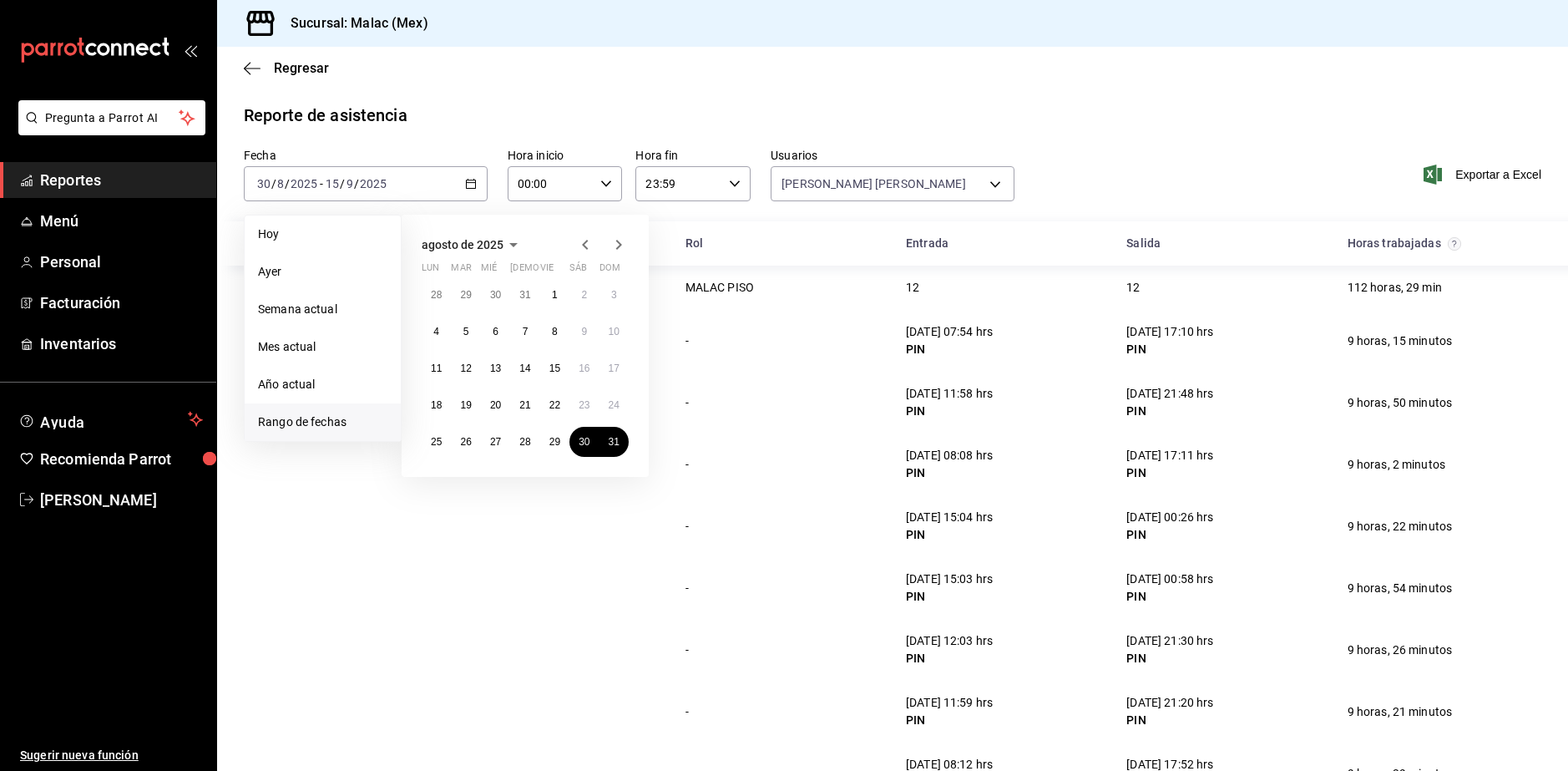
click at [737, 447] on div "- [DATE] 08:08 hrs PIN [DATE] 17:11 hrs PIN 9 horas, 2 minutos" at bounding box center [892, 465] width 1351 height 62
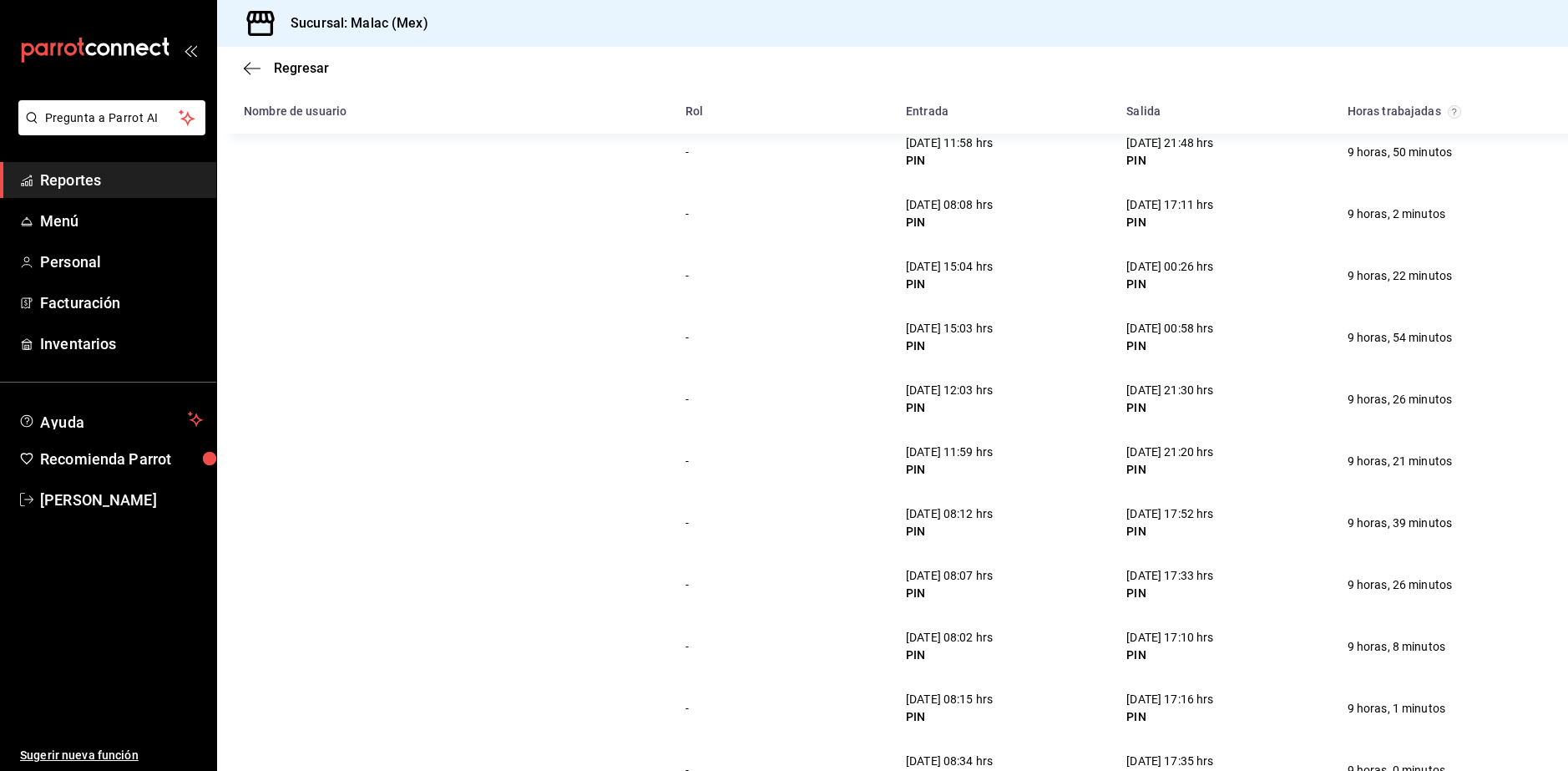
scroll to position [308, 0]
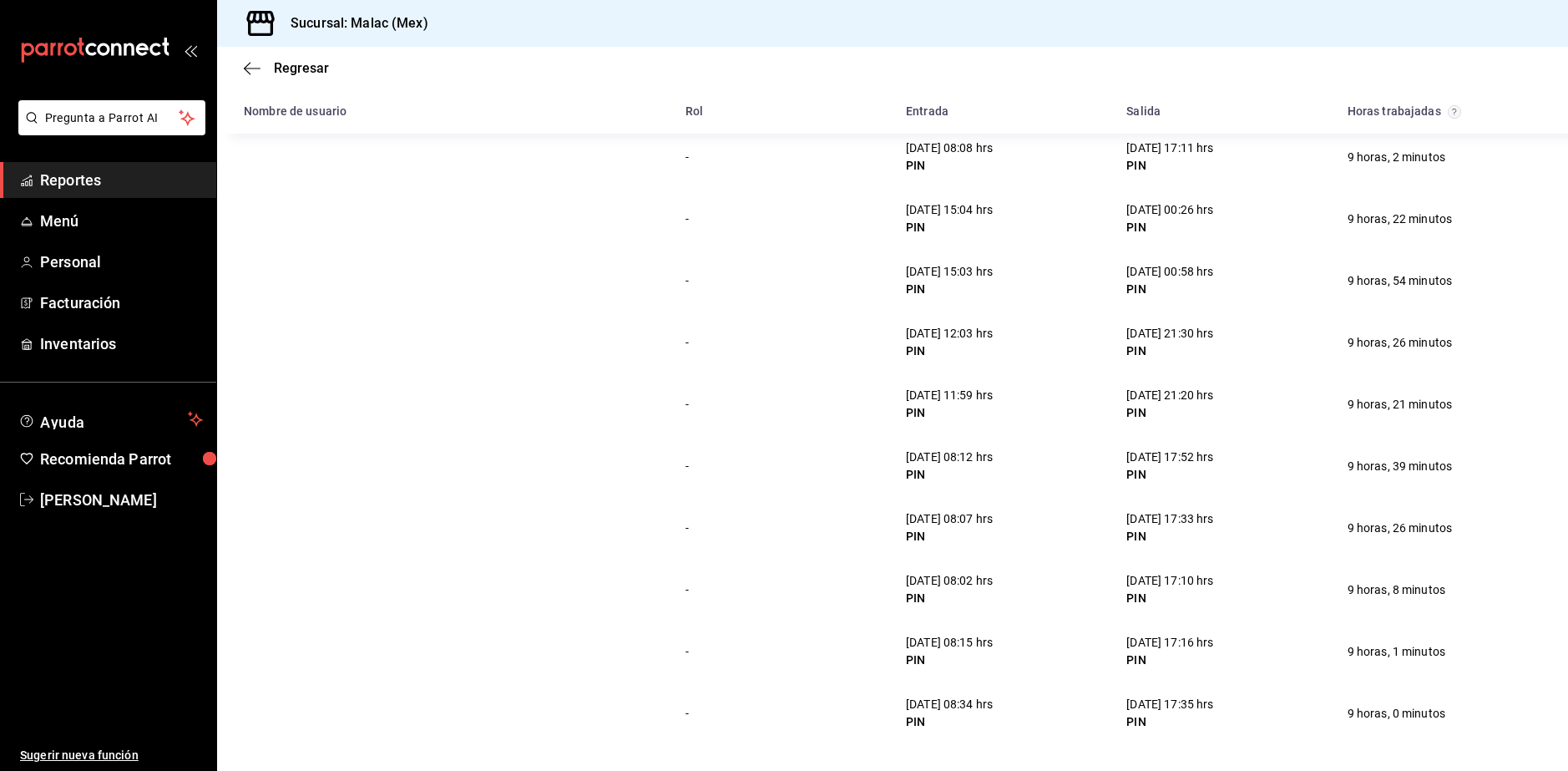
click at [921, 711] on div "[DATE] 08:34 hrs" at bounding box center [949, 705] width 87 height 18
click at [916, 649] on div "[DATE] 08:15 hrs" at bounding box center [949, 642] width 87 height 18
click at [954, 523] on div "[DATE] 08:07 hrs" at bounding box center [949, 519] width 87 height 18
click at [941, 459] on div "[DATE] 08:12 hrs" at bounding box center [949, 457] width 87 height 18
click at [951, 517] on div "[DATE] 08:07 hrs" at bounding box center [949, 519] width 87 height 18
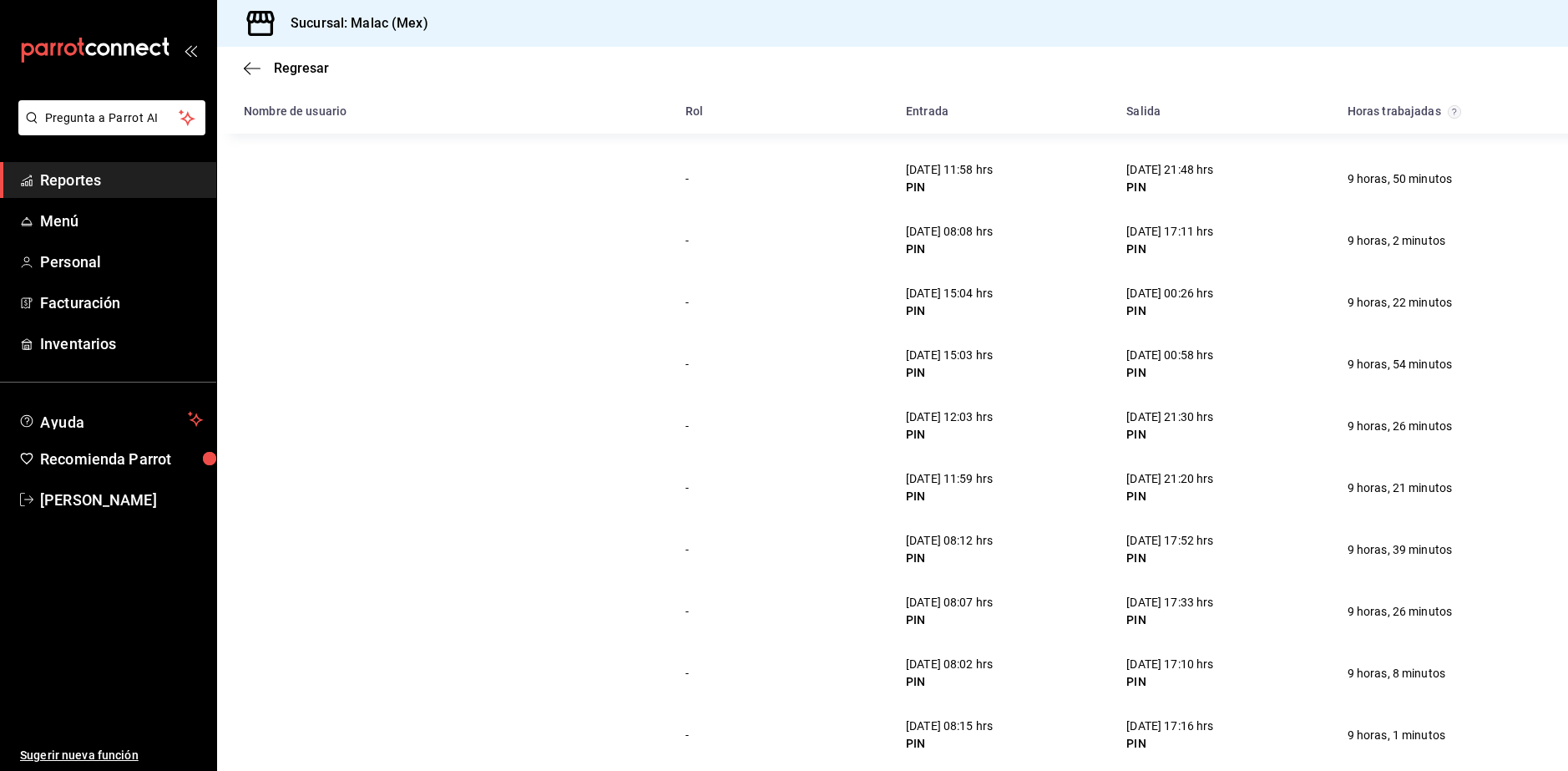
scroll to position [140, 0]
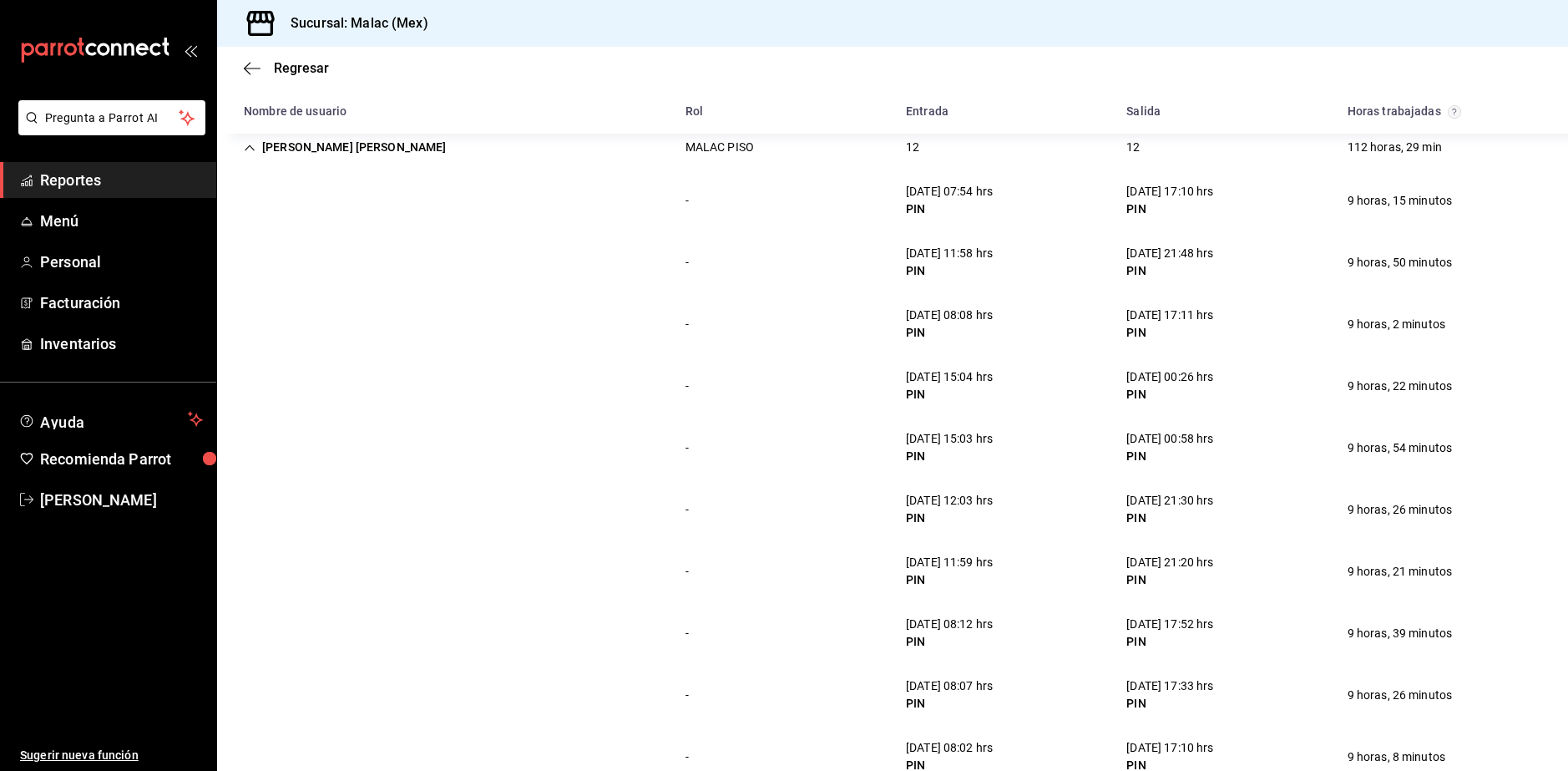
click at [947, 313] on div "[DATE] 08:08 hrs" at bounding box center [949, 315] width 87 height 18
drag, startPoint x: 604, startPoint y: 418, endPoint x: 614, endPoint y: 399, distance: 21.5
click at [608, 417] on div "- [DATE] 15:03 hrs PIN [DATE] 00:58 hrs PIN 9 horas, 54 minutos" at bounding box center [892, 448] width 1351 height 62
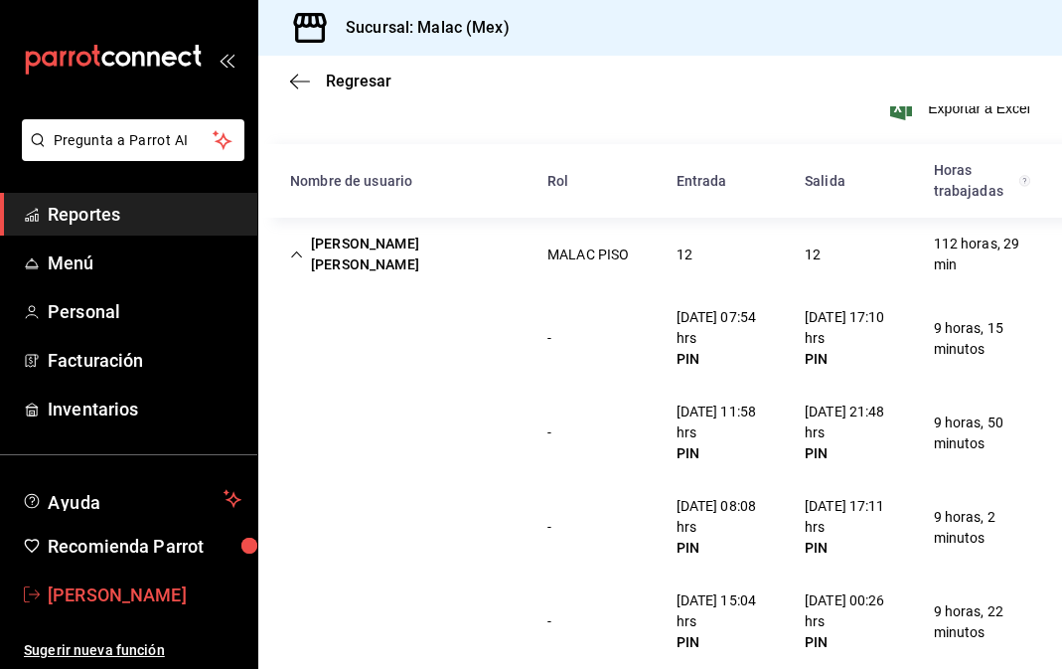
click at [94, 599] on span "[PERSON_NAME]" at bounding box center [145, 594] width 194 height 27
